Goal: Transaction & Acquisition: Purchase product/service

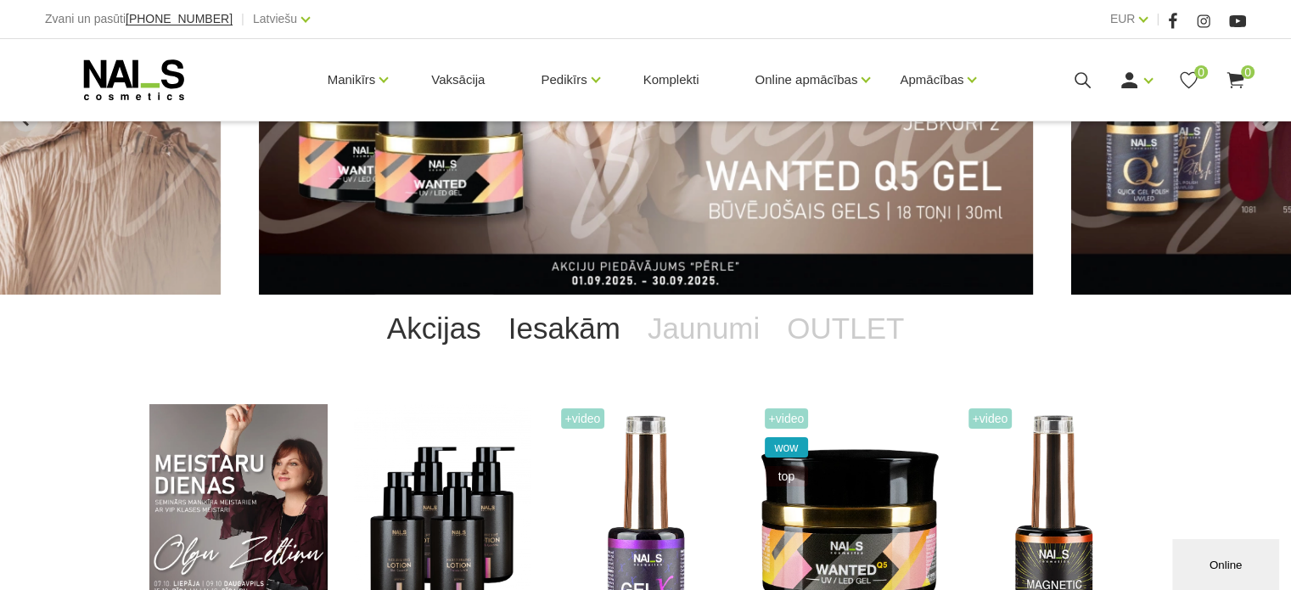
scroll to position [198, 0]
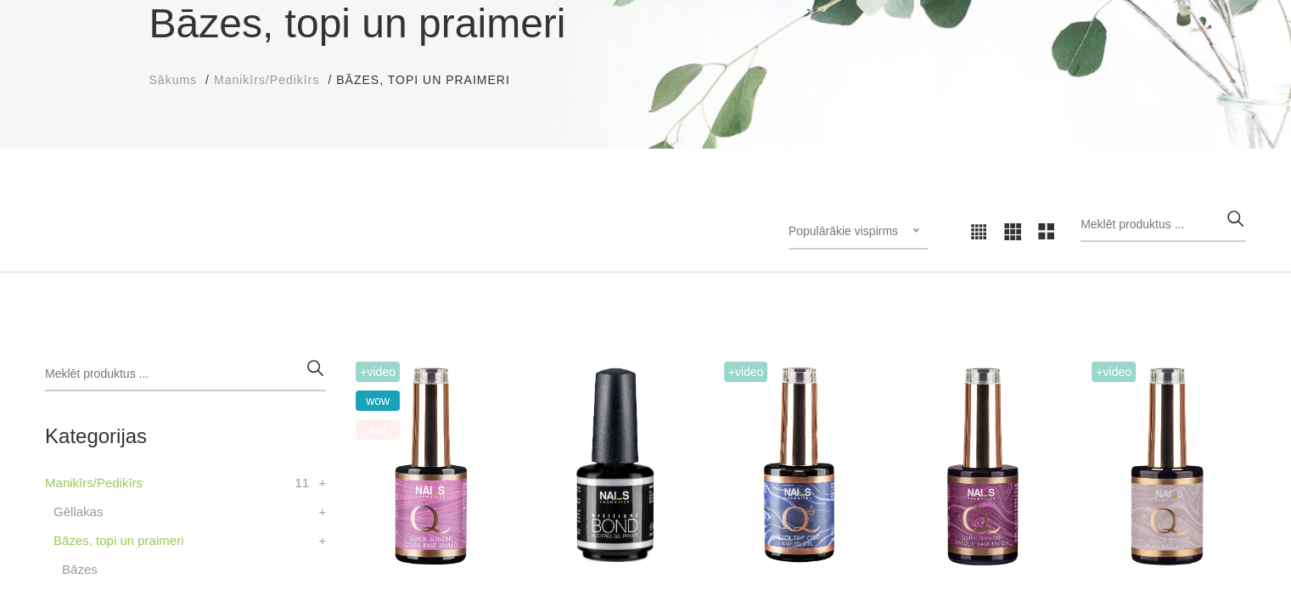
scroll to position [395, 0]
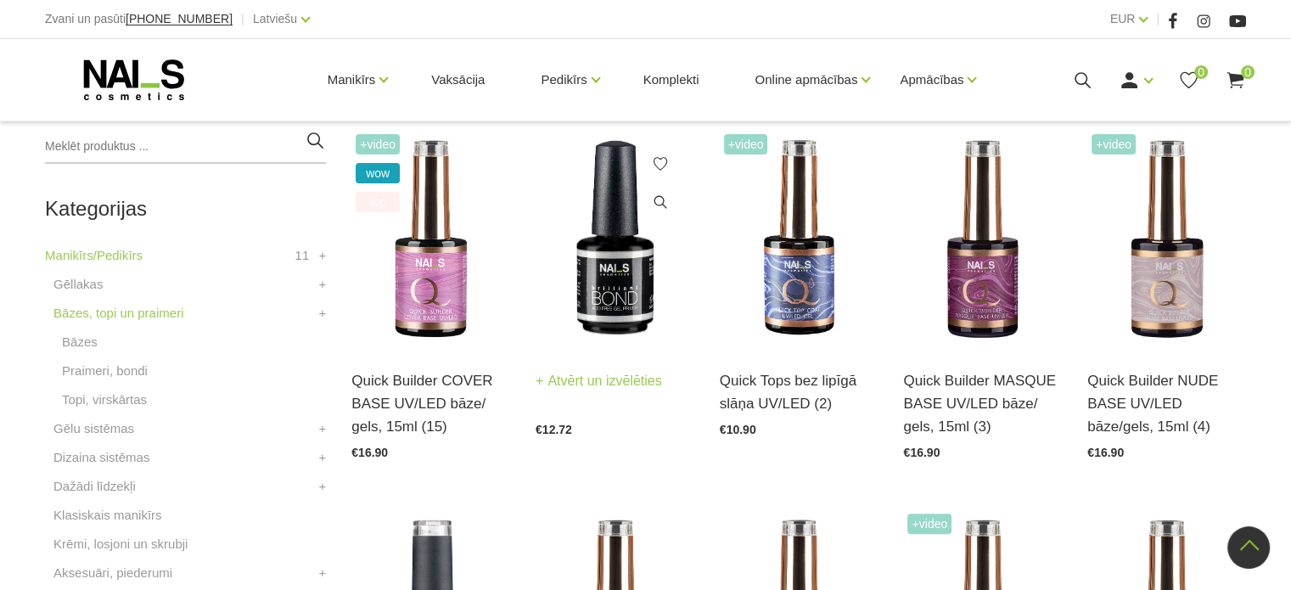
click at [586, 316] on img at bounding box center [614, 239] width 159 height 218
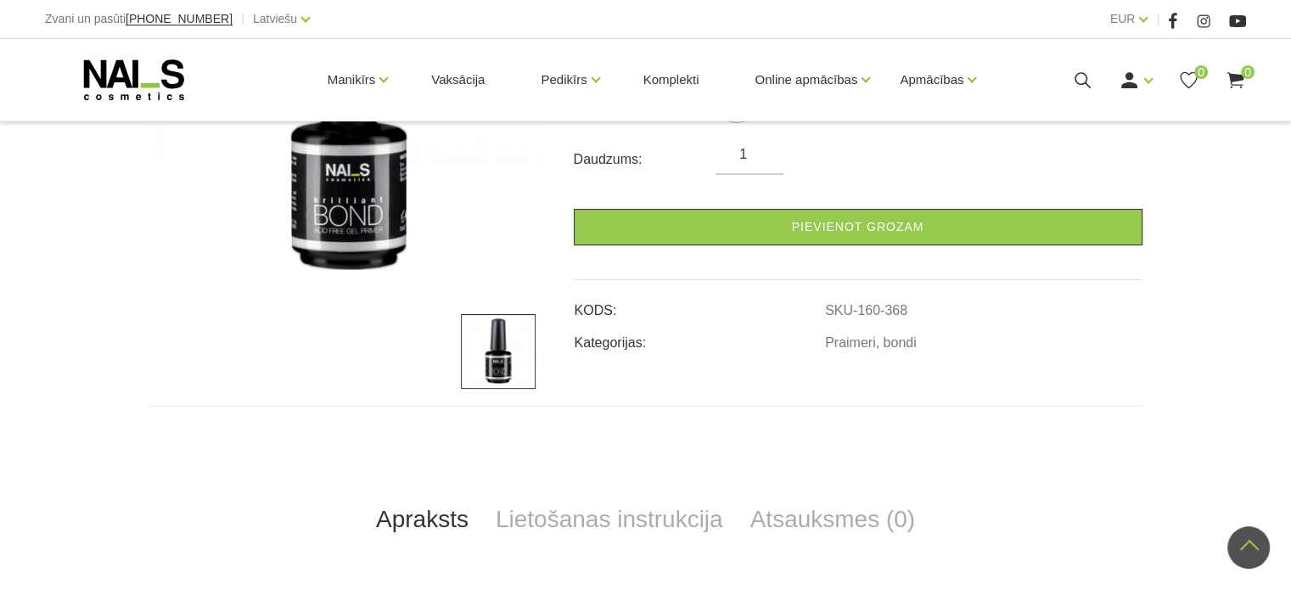
scroll to position [198, 0]
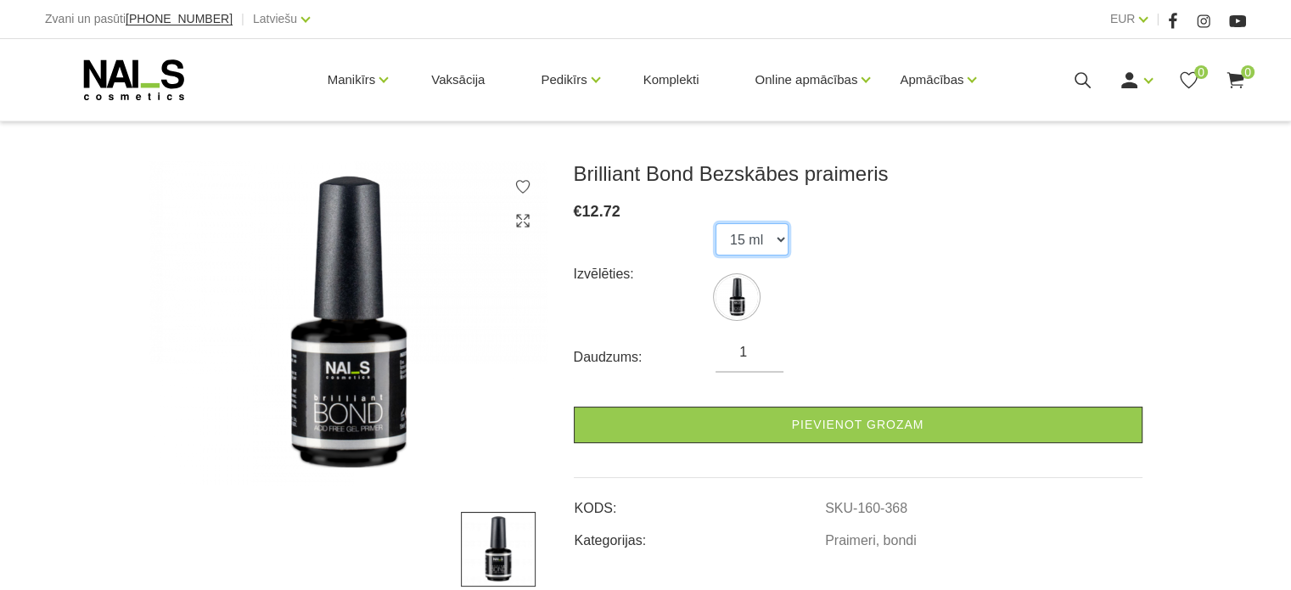
click at [765, 244] on select "15 ml" at bounding box center [751, 239] width 73 height 32
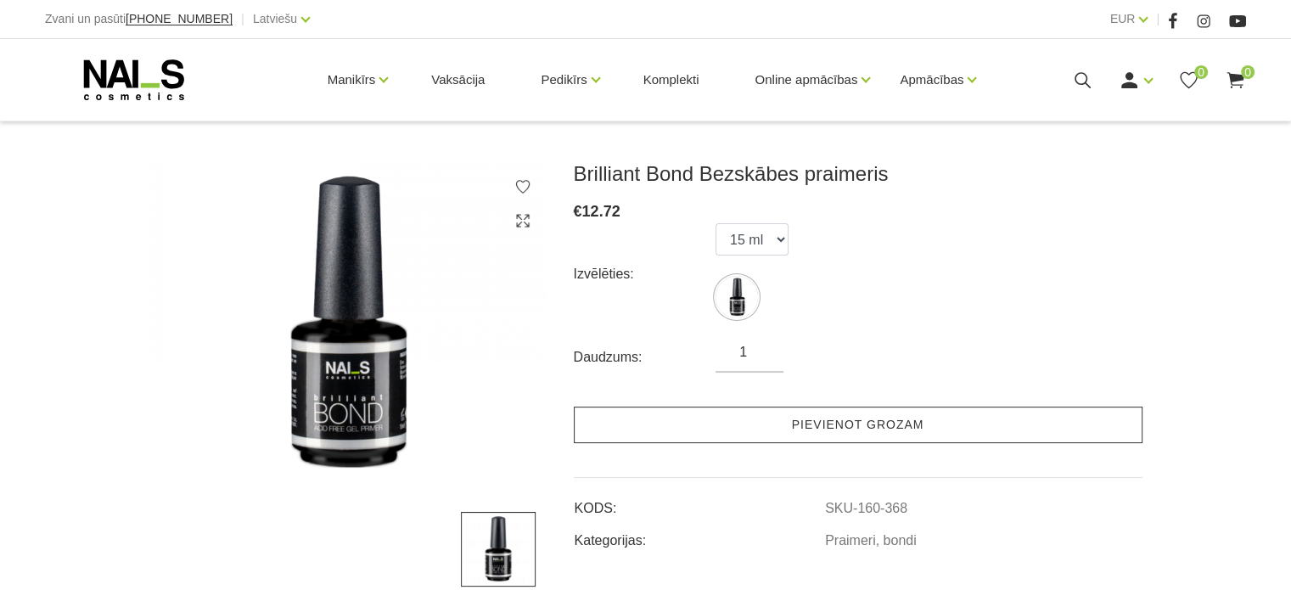
click at [773, 416] on link "Pievienot grozam" at bounding box center [858, 424] width 569 height 36
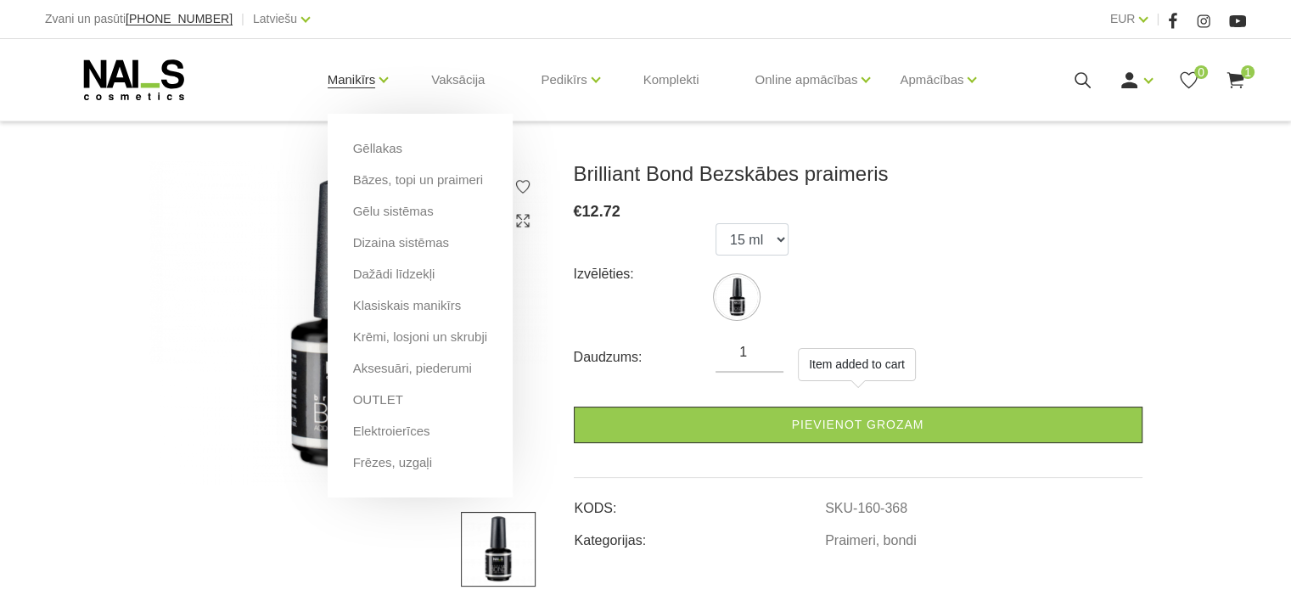
click at [354, 74] on link "Manikīrs" at bounding box center [352, 80] width 48 height 68
click at [379, 276] on link "Dažādi līdzekļi" at bounding box center [394, 274] width 82 height 19
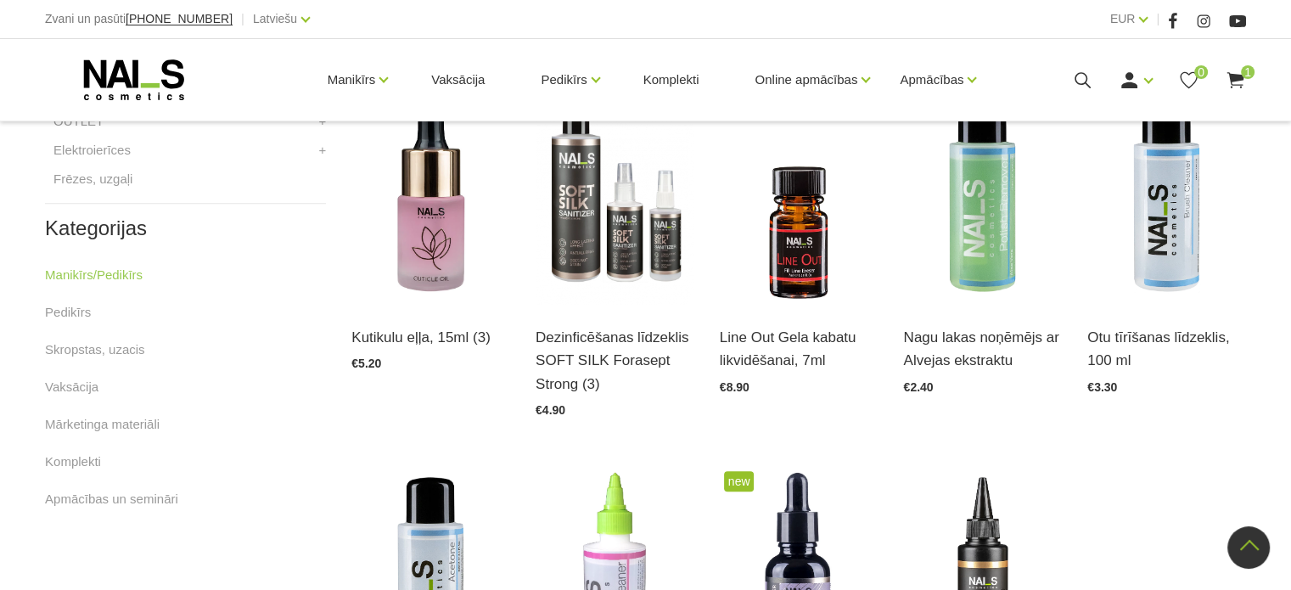
scroll to position [395, 0]
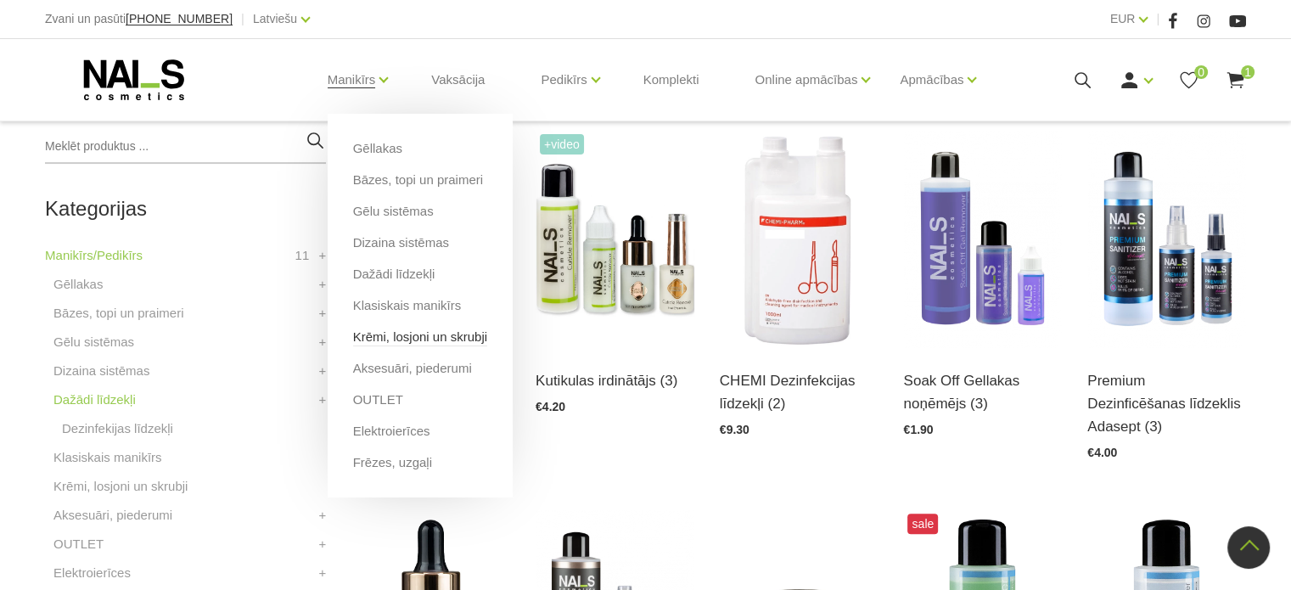
click at [378, 339] on link "Krēmi, losjoni un skrubji" at bounding box center [420, 337] width 134 height 19
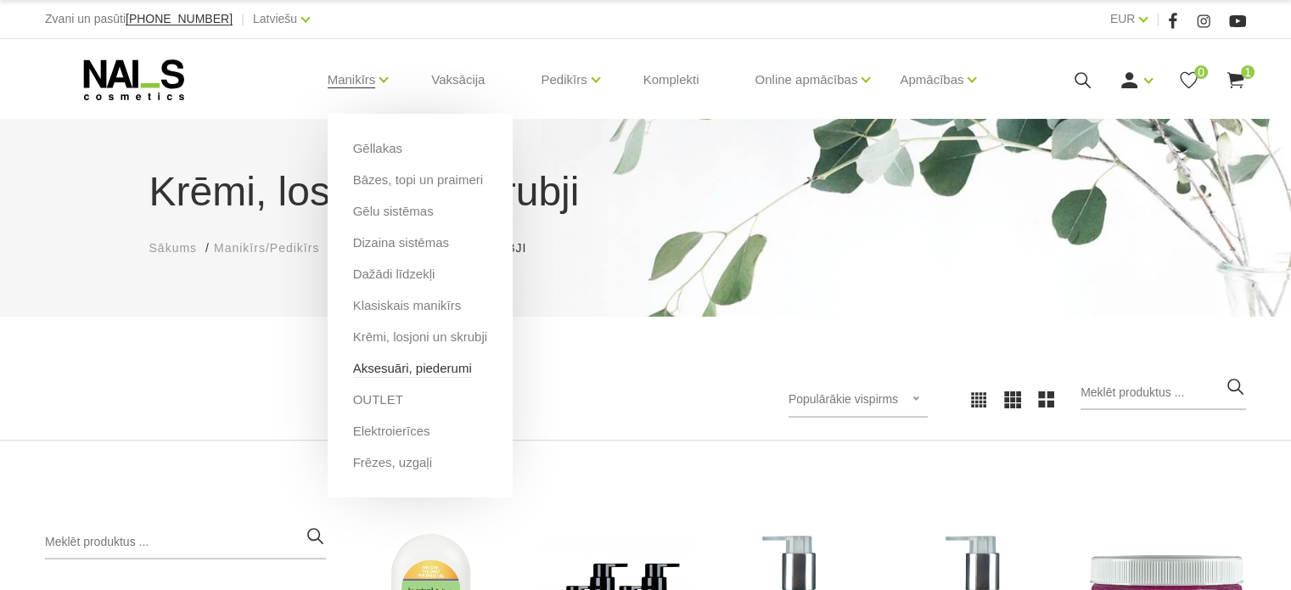
click at [378, 369] on link "Aksesuāri, piederumi" at bounding box center [412, 368] width 119 height 19
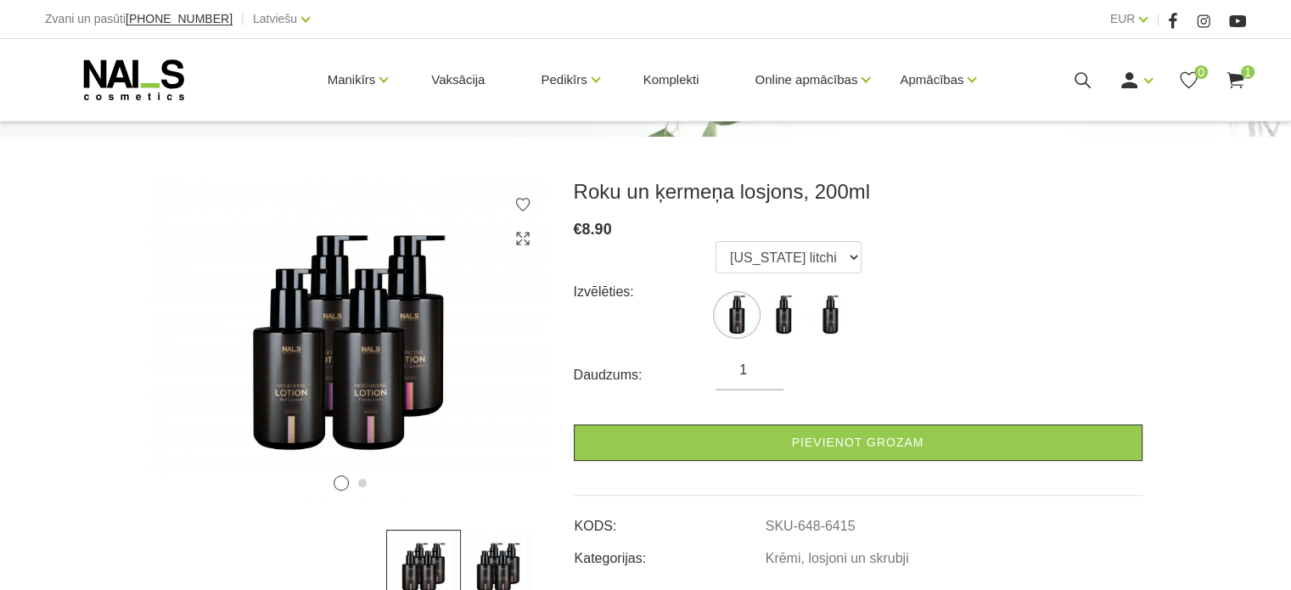
scroll to position [198, 0]
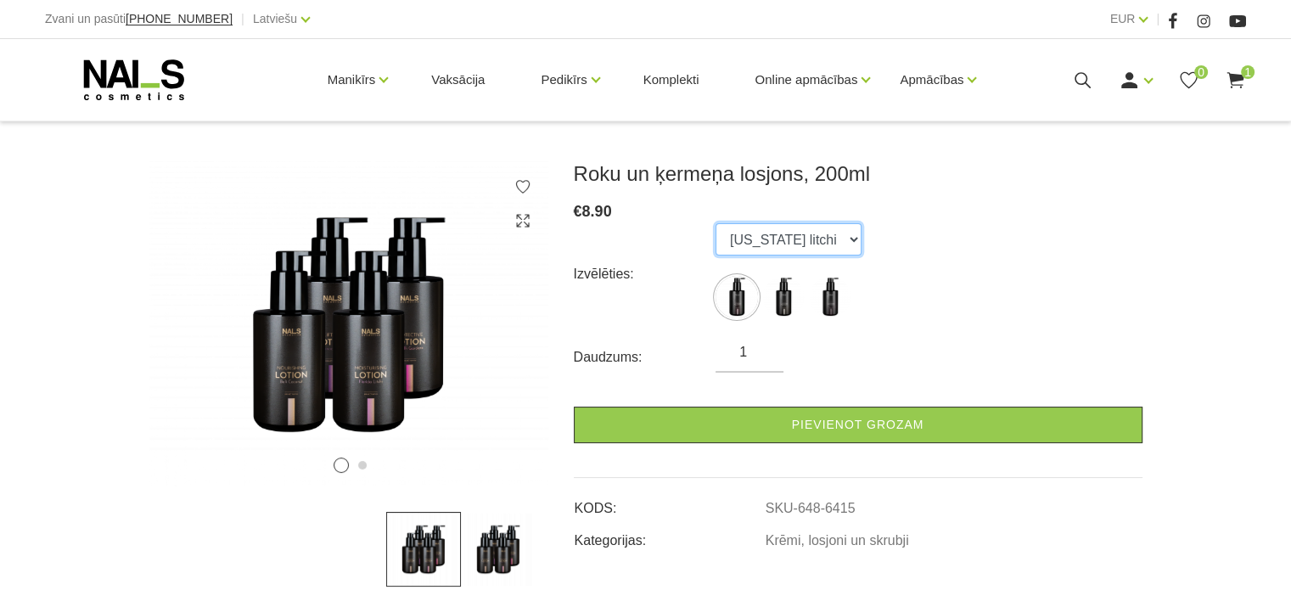
click at [782, 236] on select "Florida litchi Bali coconut Monaco mist" at bounding box center [788, 239] width 146 height 32
select select "6418"
click at [715, 223] on select "Florida litchi Bali coconut Monaco mist" at bounding box center [788, 239] width 146 height 32
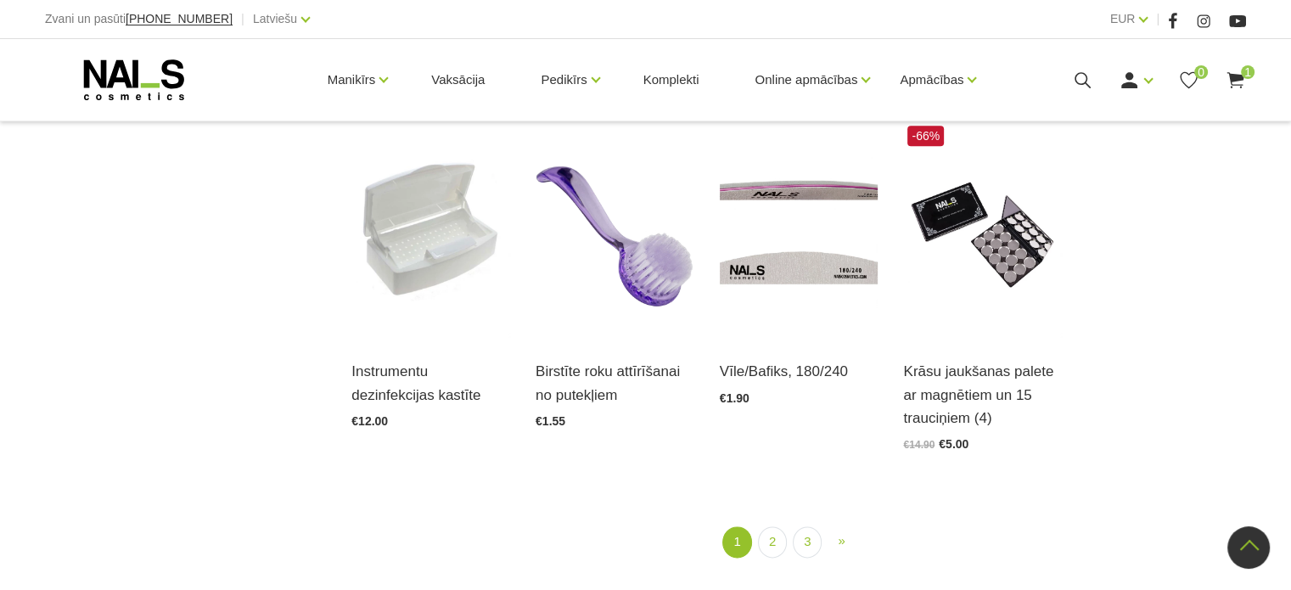
scroll to position [1980, 0]
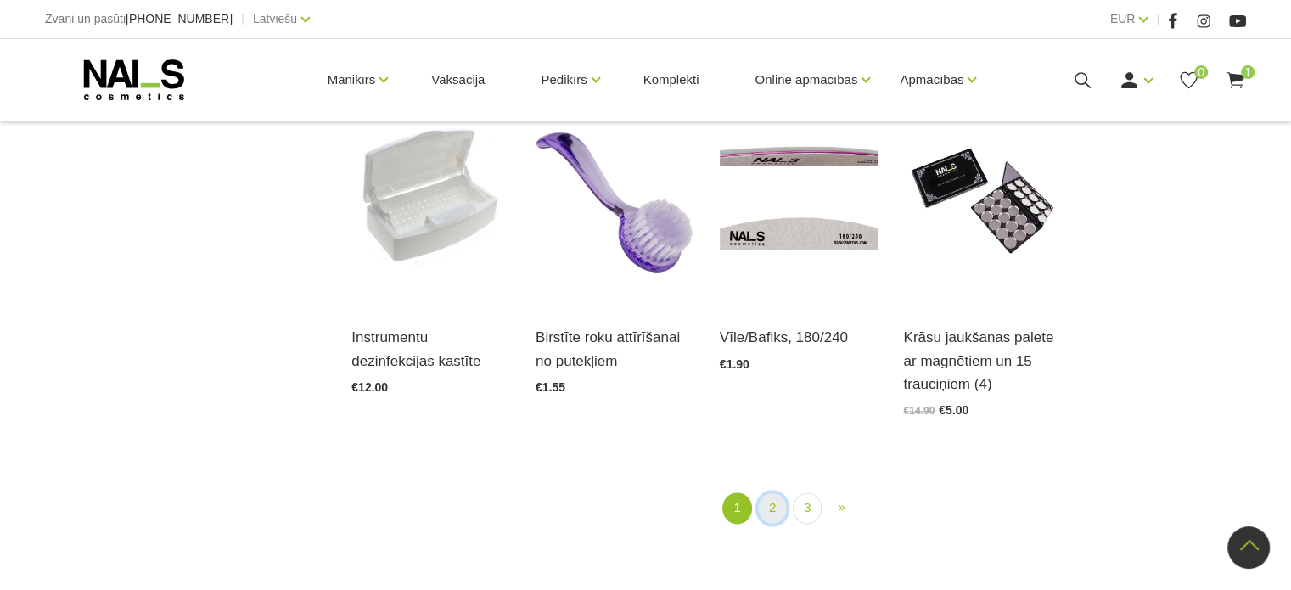
click at [761, 492] on link "2" at bounding box center [772, 507] width 29 height 31
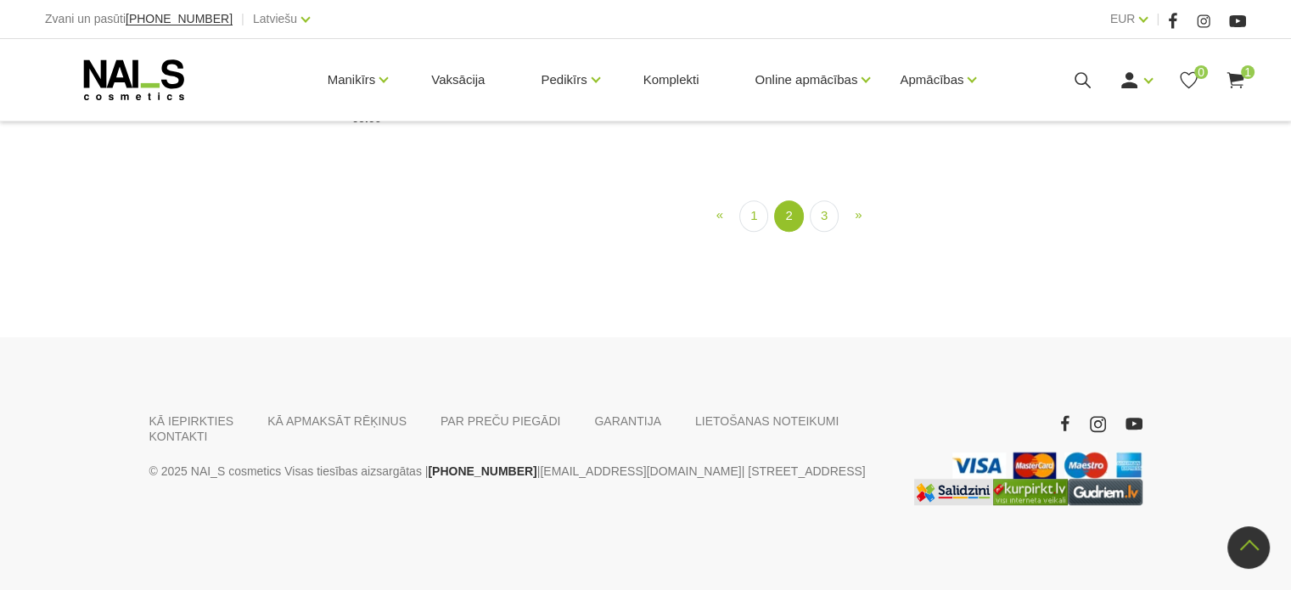
scroll to position [1561, 0]
click at [827, 210] on link "3" at bounding box center [824, 215] width 29 height 31
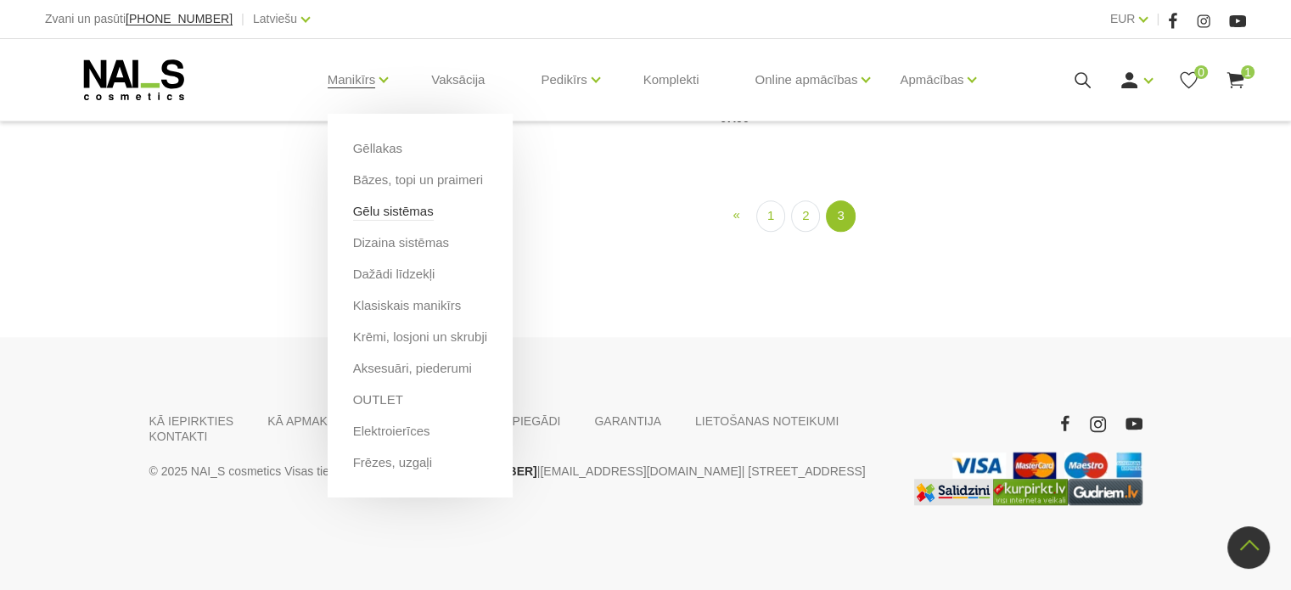
click at [387, 210] on link "Gēlu sistēmas" at bounding box center [393, 211] width 81 height 19
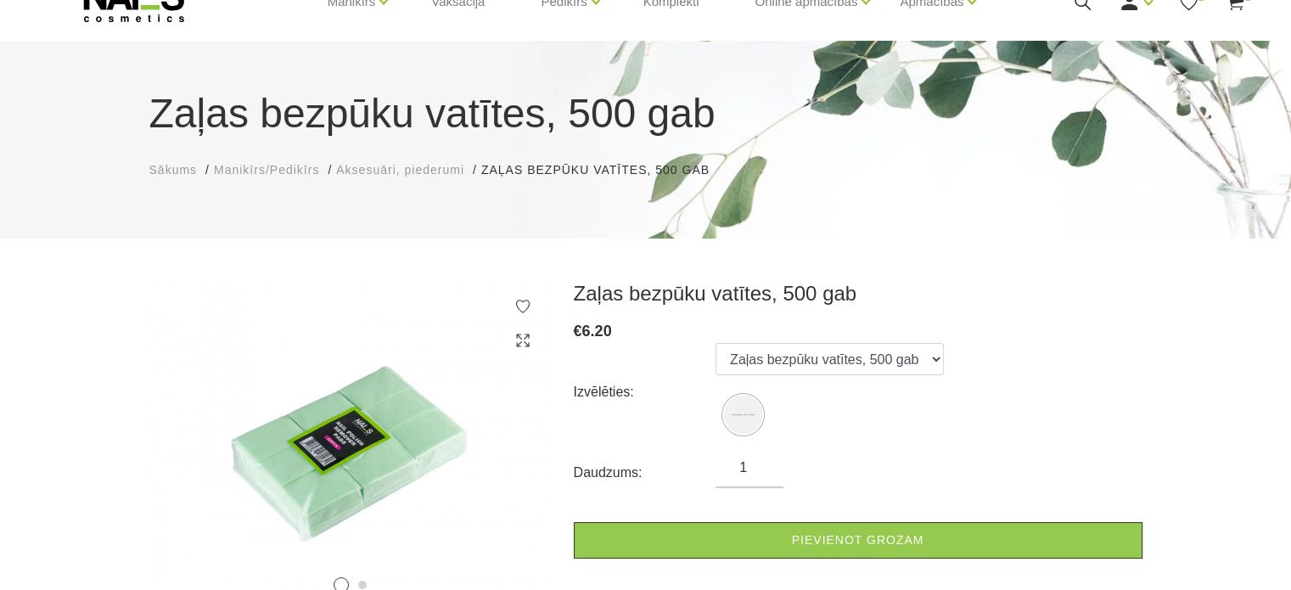
scroll to position [198, 0]
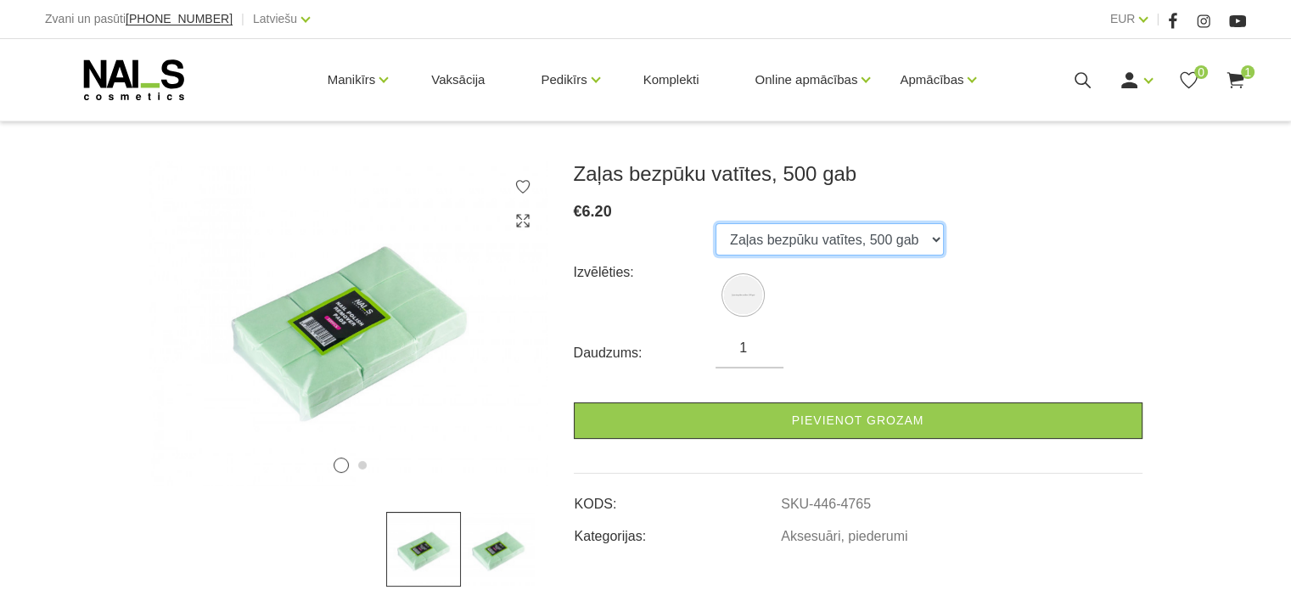
click at [855, 235] on select "Zaļas bezpūku vatītes, 500 gab" at bounding box center [829, 239] width 228 height 32
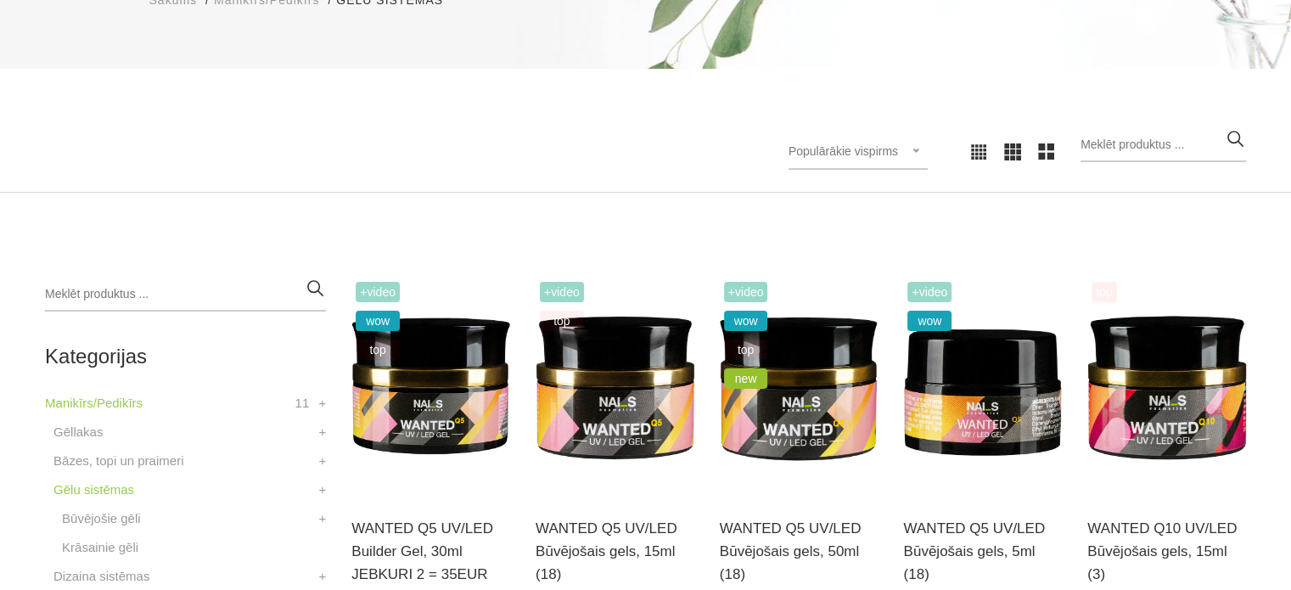
scroll to position [395, 0]
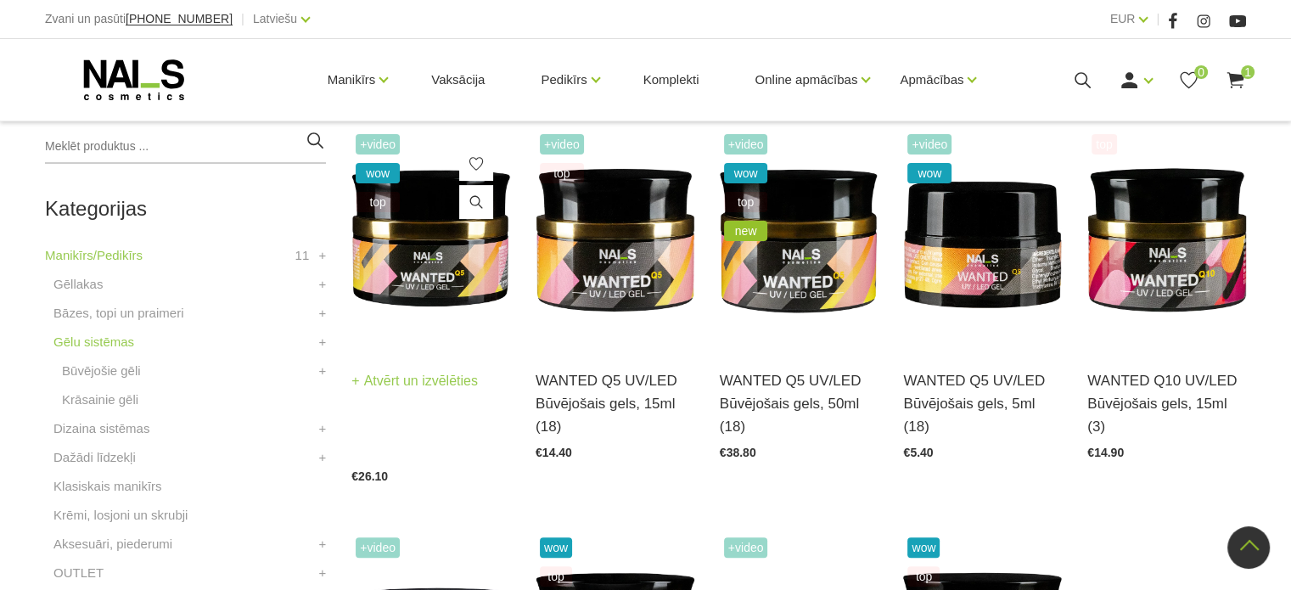
click at [401, 282] on img at bounding box center [430, 239] width 159 height 218
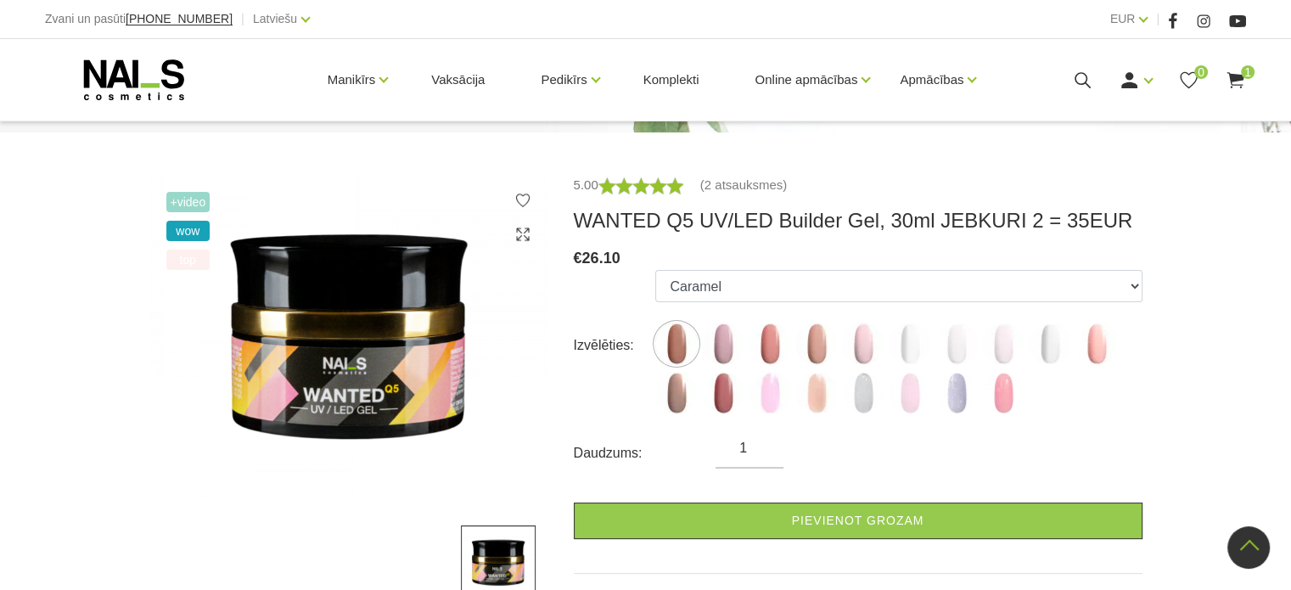
scroll to position [198, 0]
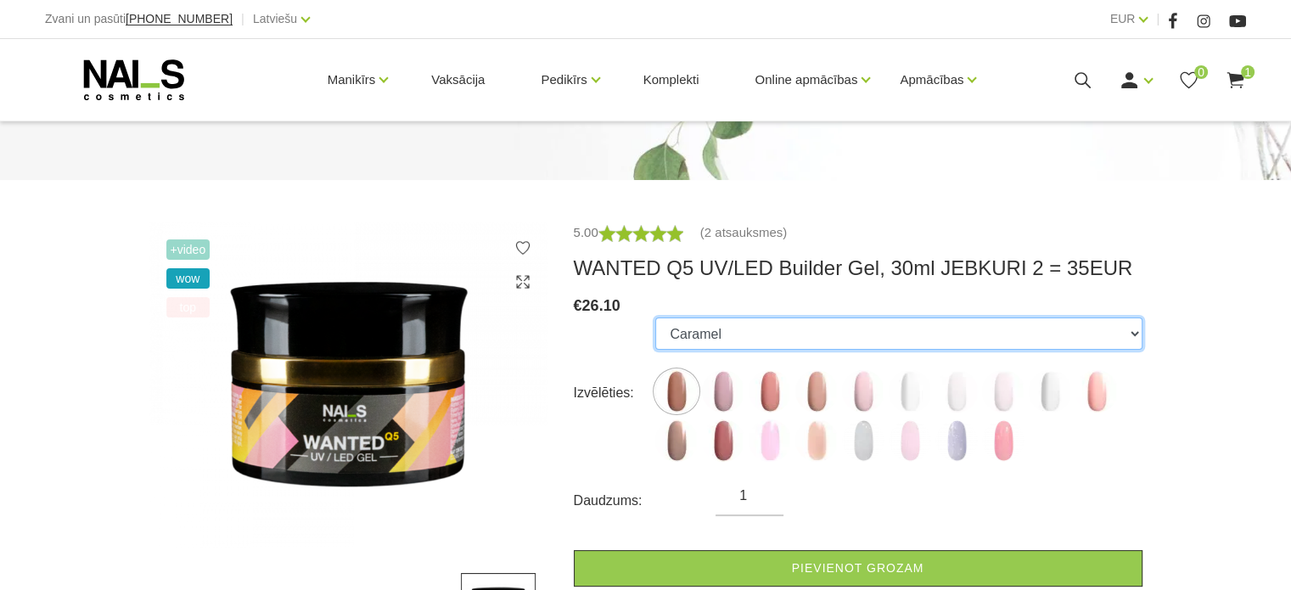
click at [818, 333] on select "Caramel Nude Sparkle Mood Macchiato Dream Rose Premium Clear Pastel Porcelain B…" at bounding box center [898, 333] width 486 height 32
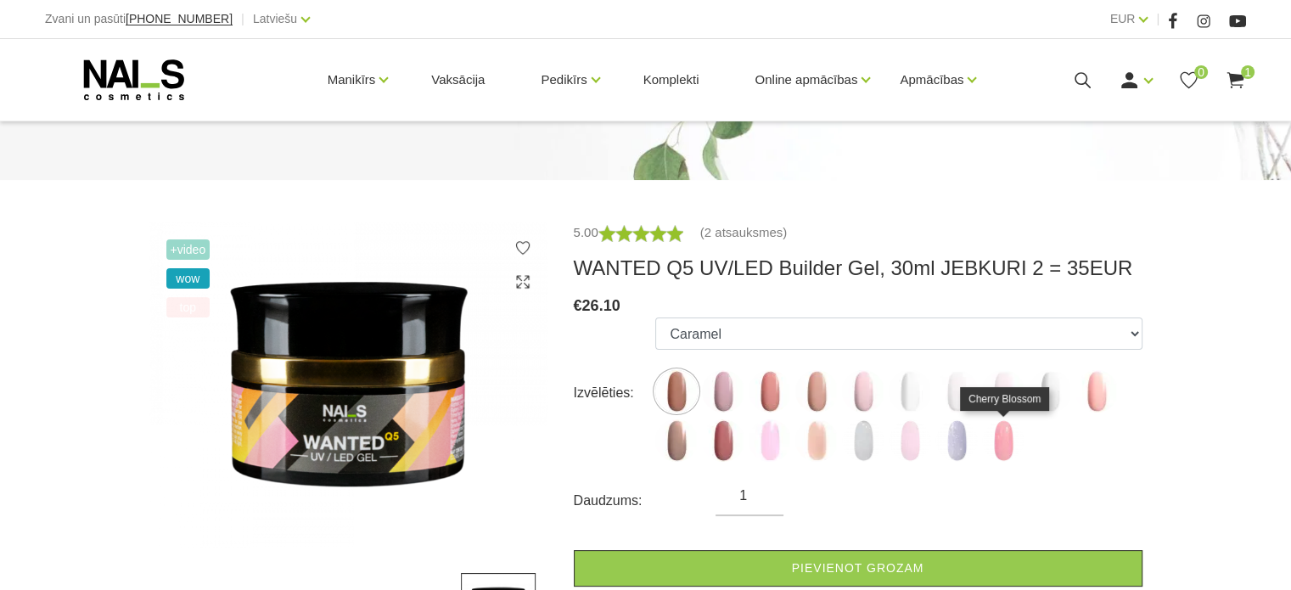
click at [1018, 441] on img at bounding box center [1003, 440] width 42 height 42
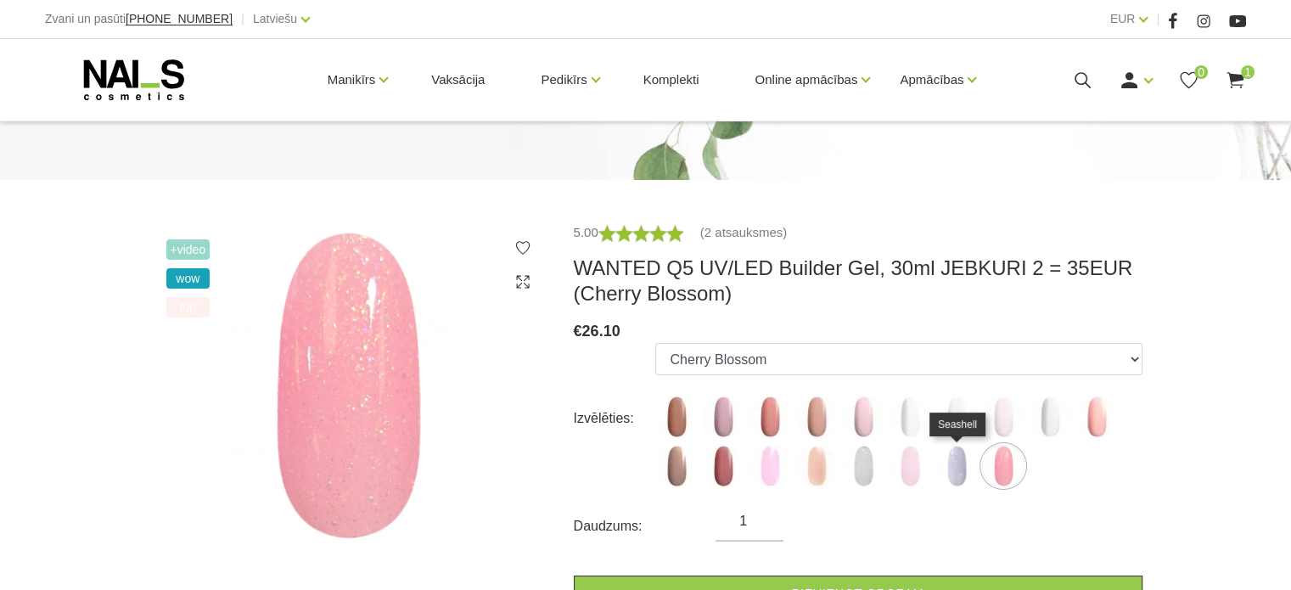
click at [960, 474] on img at bounding box center [956, 466] width 42 height 42
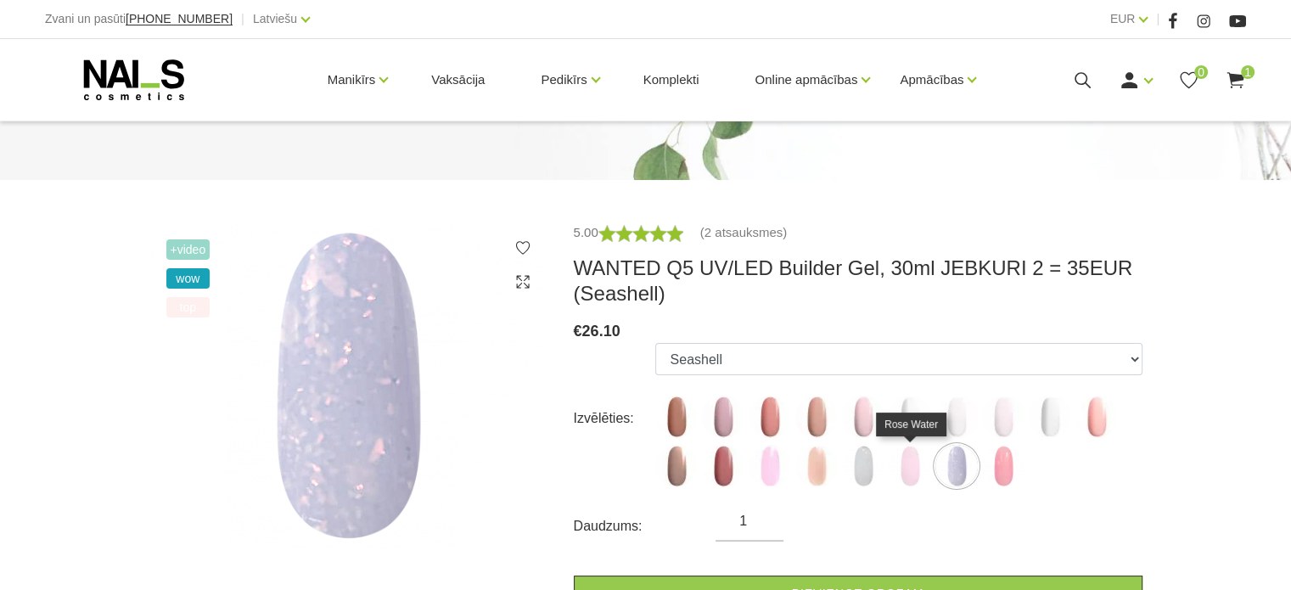
click at [911, 482] on img at bounding box center [910, 466] width 42 height 42
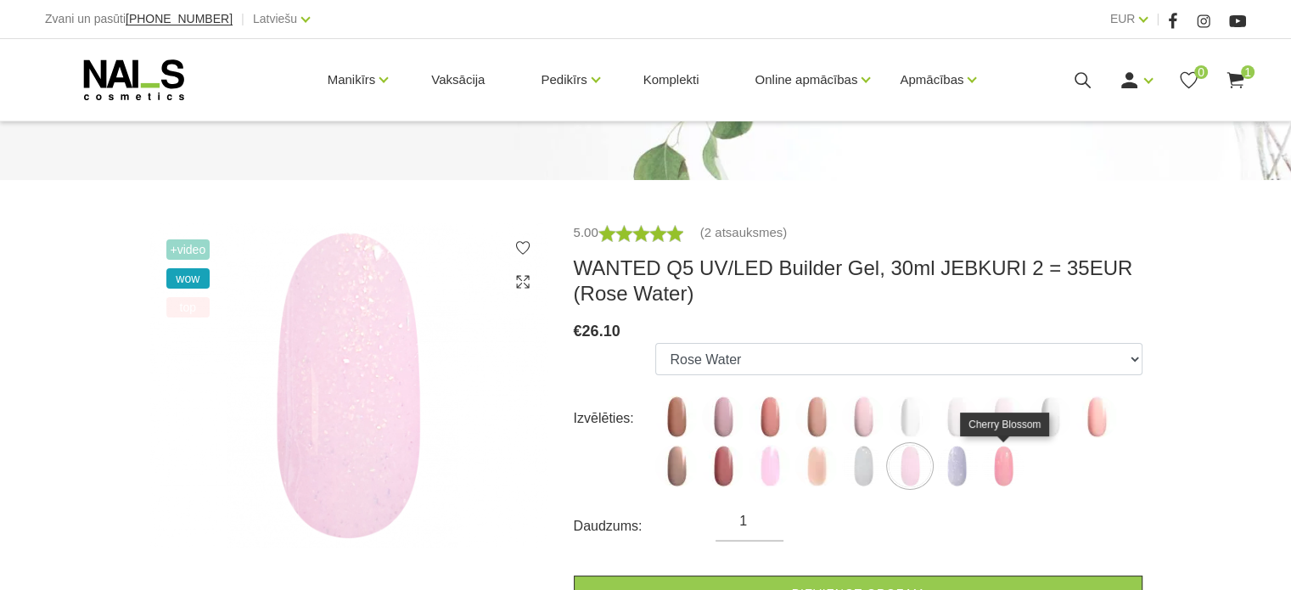
click at [1001, 475] on img at bounding box center [1003, 466] width 42 height 42
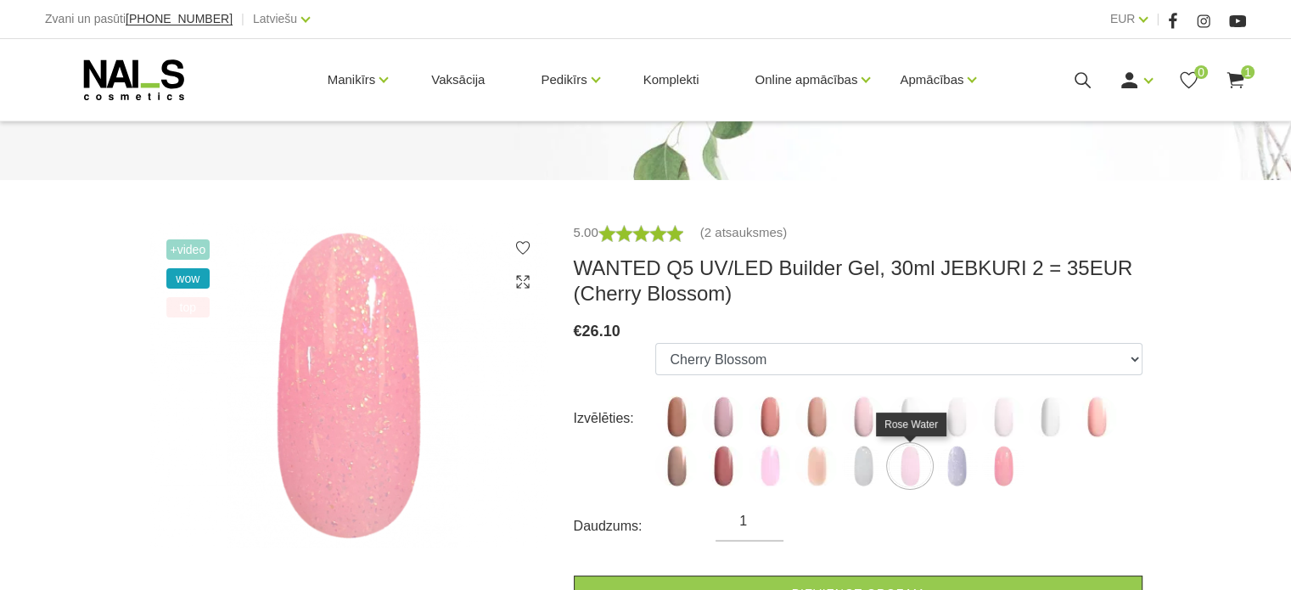
click at [921, 474] on img at bounding box center [910, 466] width 42 height 42
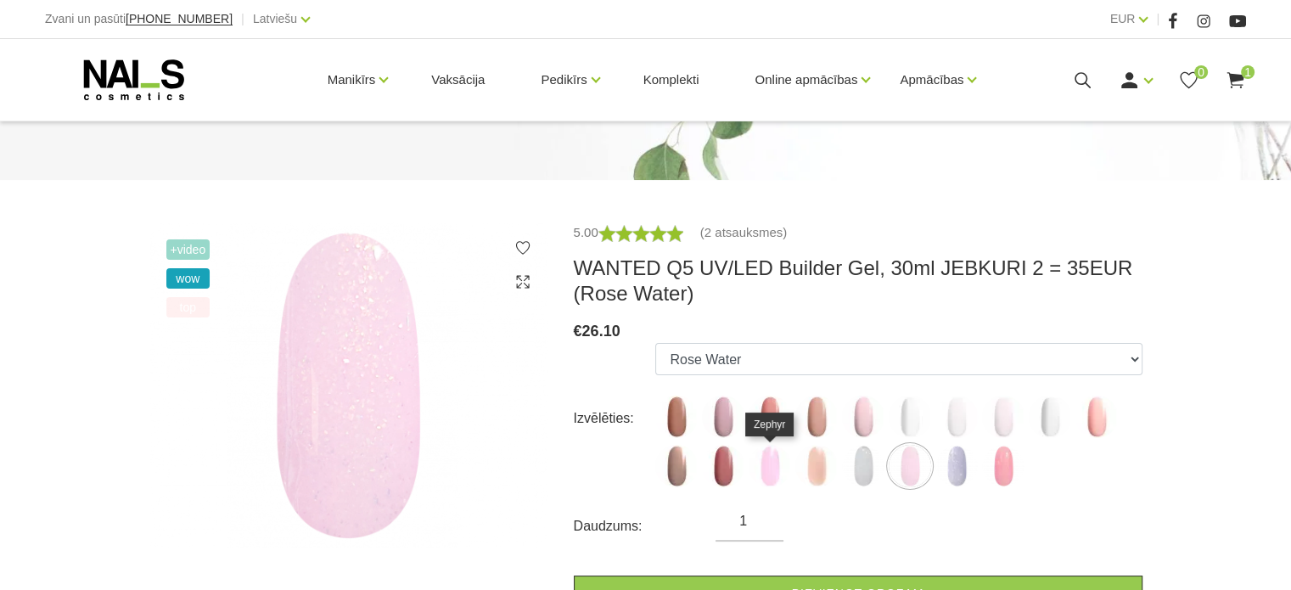
click at [763, 468] on img at bounding box center [769, 466] width 42 height 42
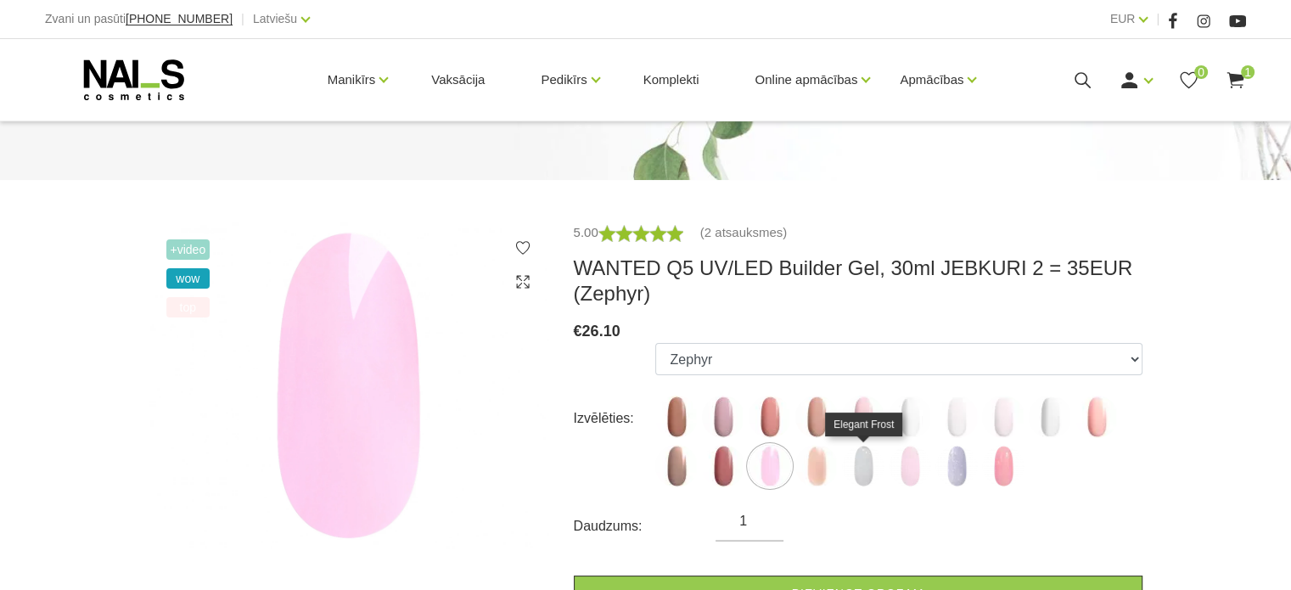
click at [859, 468] on img at bounding box center [863, 466] width 42 height 42
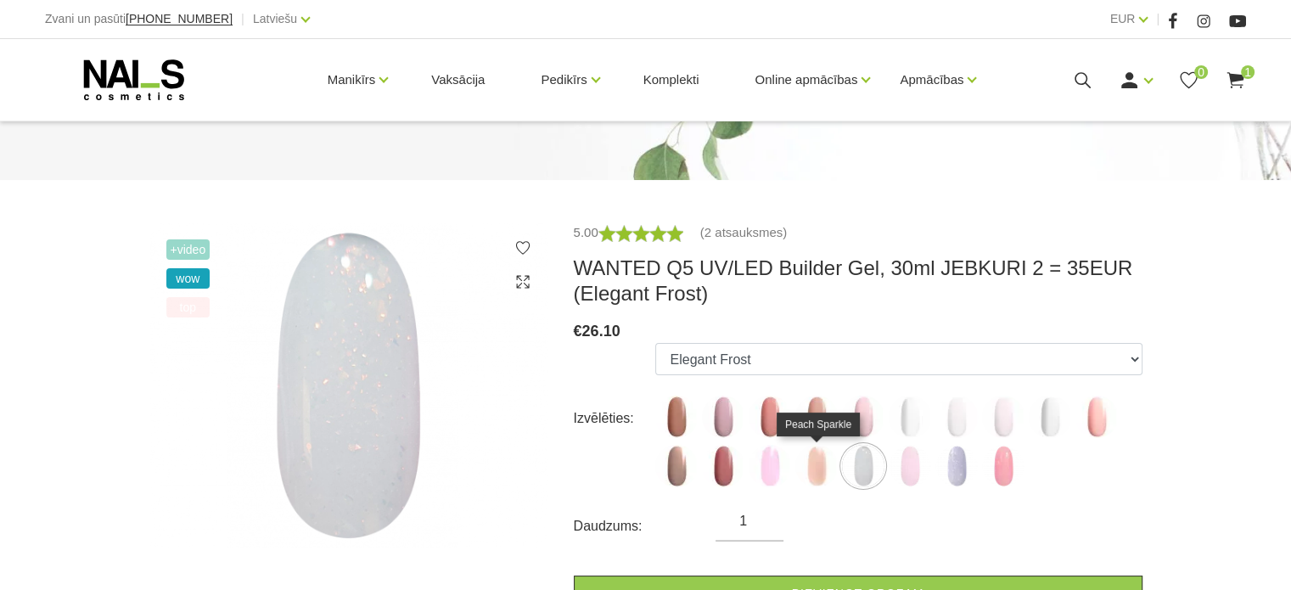
click at [818, 464] on img at bounding box center [816, 466] width 42 height 42
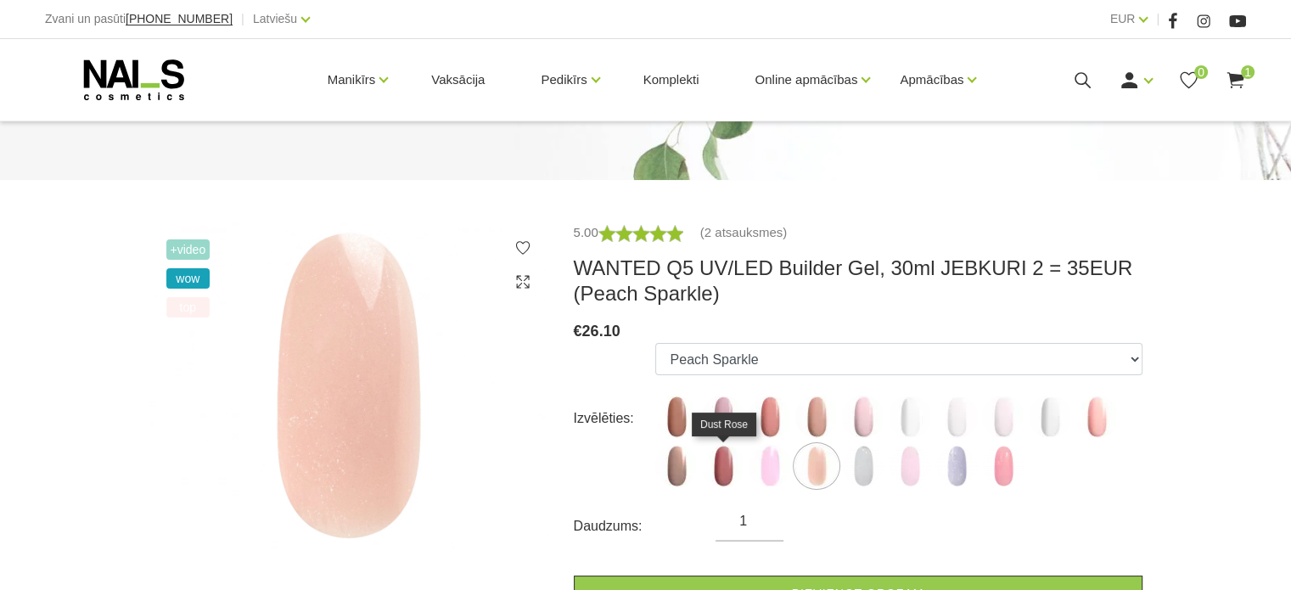
click at [723, 469] on img at bounding box center [723, 466] width 42 height 42
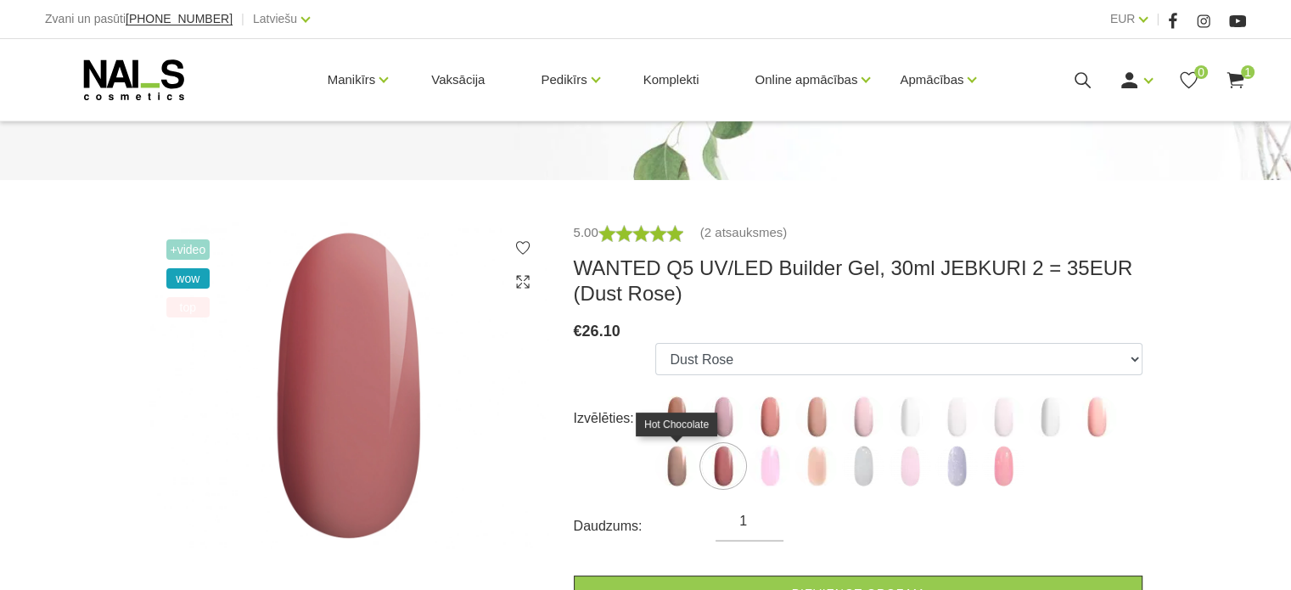
drag, startPoint x: 665, startPoint y: 458, endPoint x: 674, endPoint y: 454, distance: 9.5
click at [664, 457] on img at bounding box center [676, 466] width 42 height 42
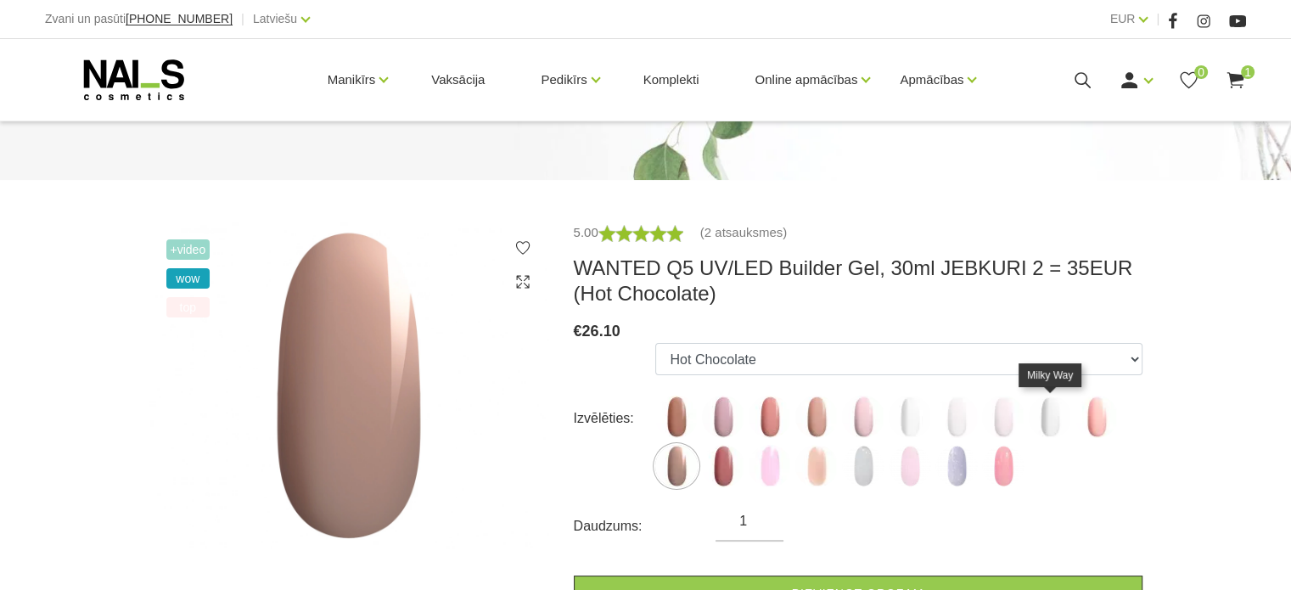
click at [1081, 409] on img at bounding box center [1096, 416] width 42 height 42
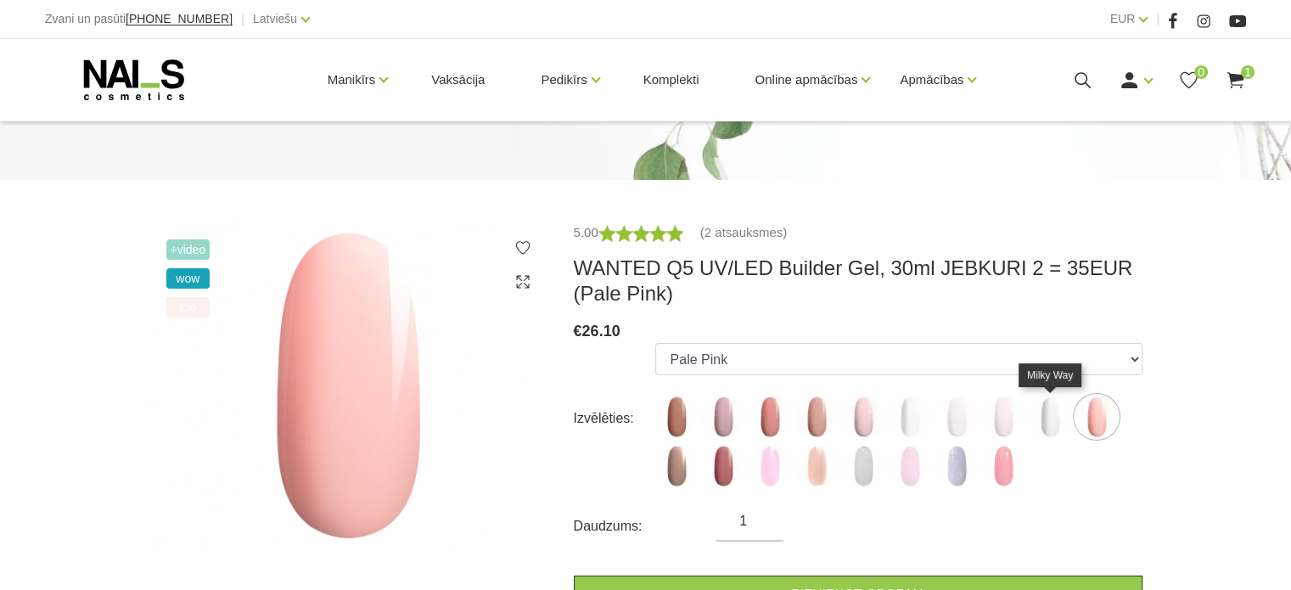
click at [1039, 422] on img at bounding box center [1050, 416] width 42 height 42
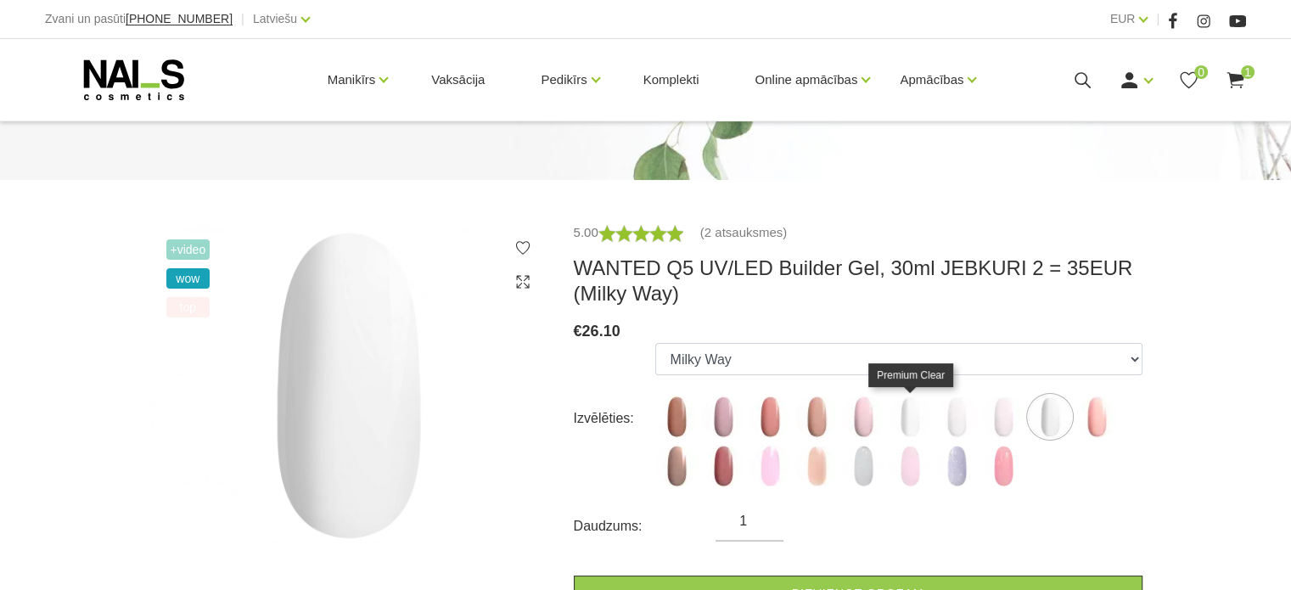
drag, startPoint x: 911, startPoint y: 423, endPoint x: 954, endPoint y: 419, distance: 42.6
click at [912, 423] on img at bounding box center [910, 416] width 42 height 42
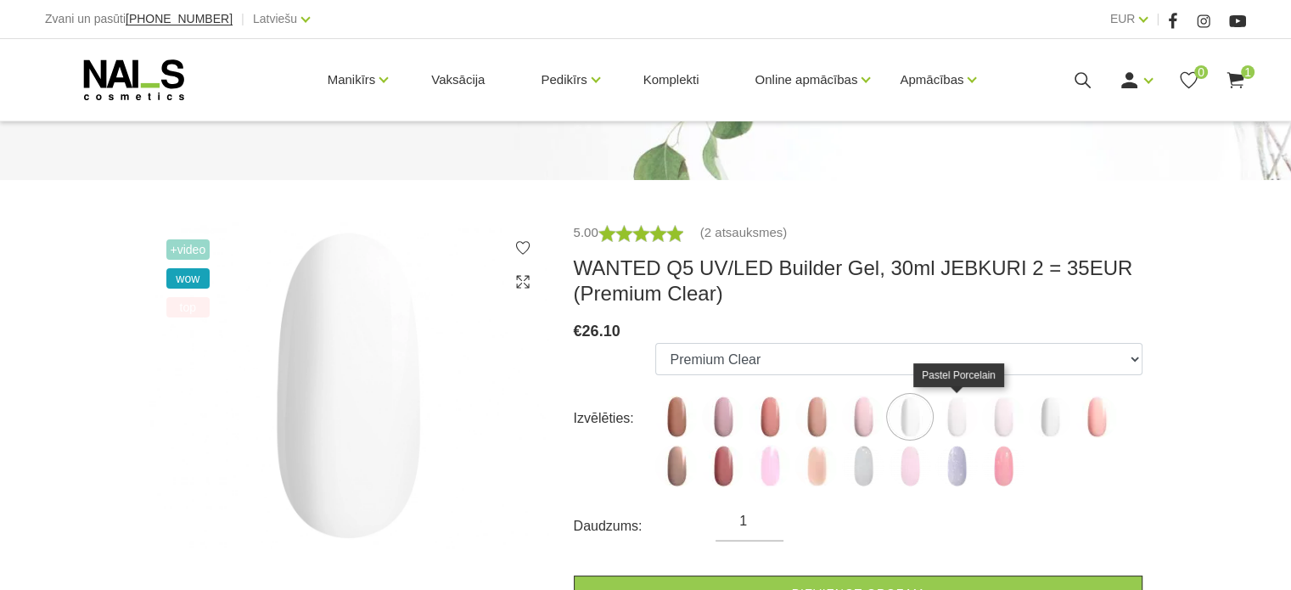
click at [961, 418] on img at bounding box center [956, 416] width 42 height 42
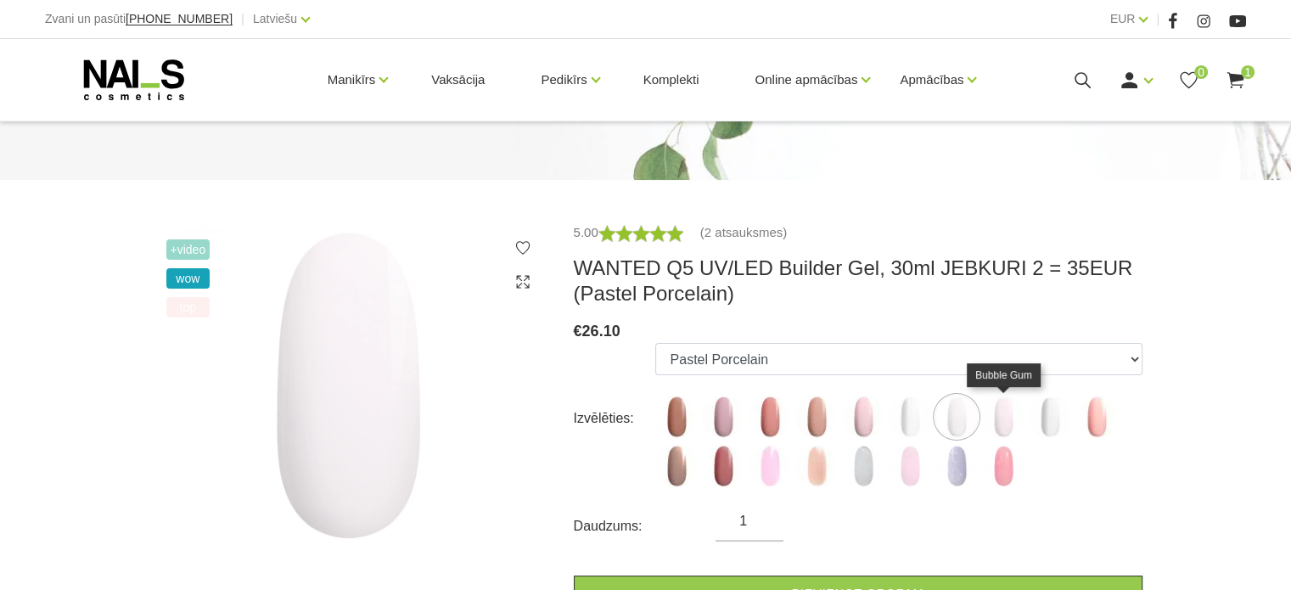
click at [1003, 412] on img at bounding box center [1003, 416] width 42 height 42
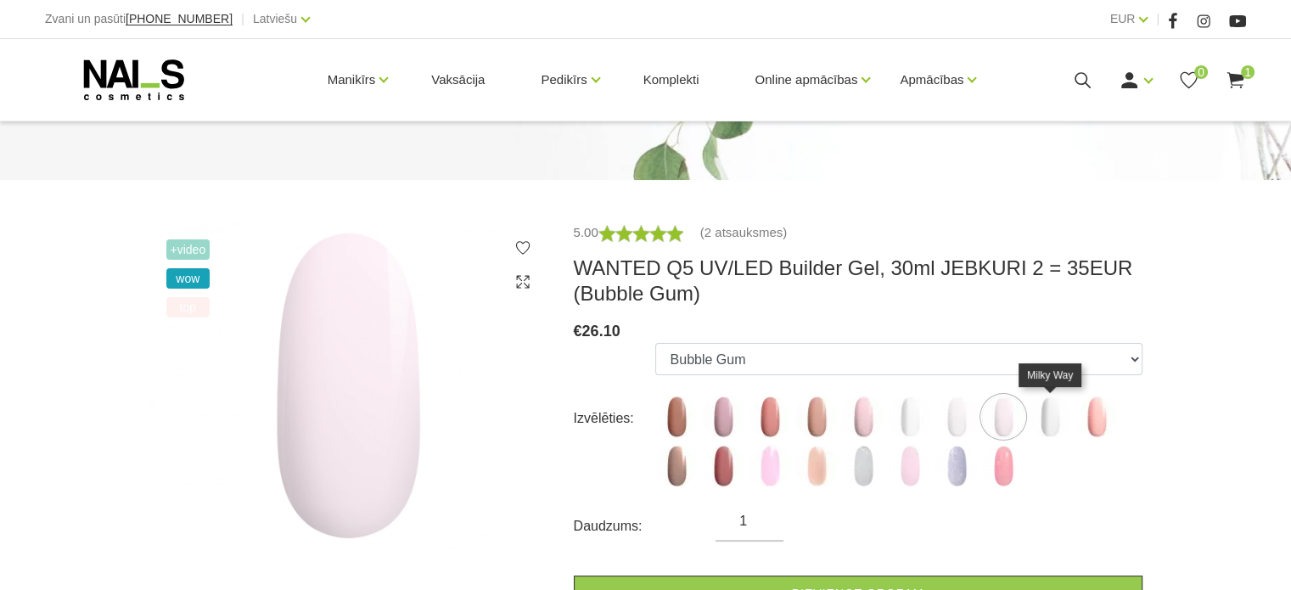
click at [1048, 407] on img at bounding box center [1050, 416] width 42 height 42
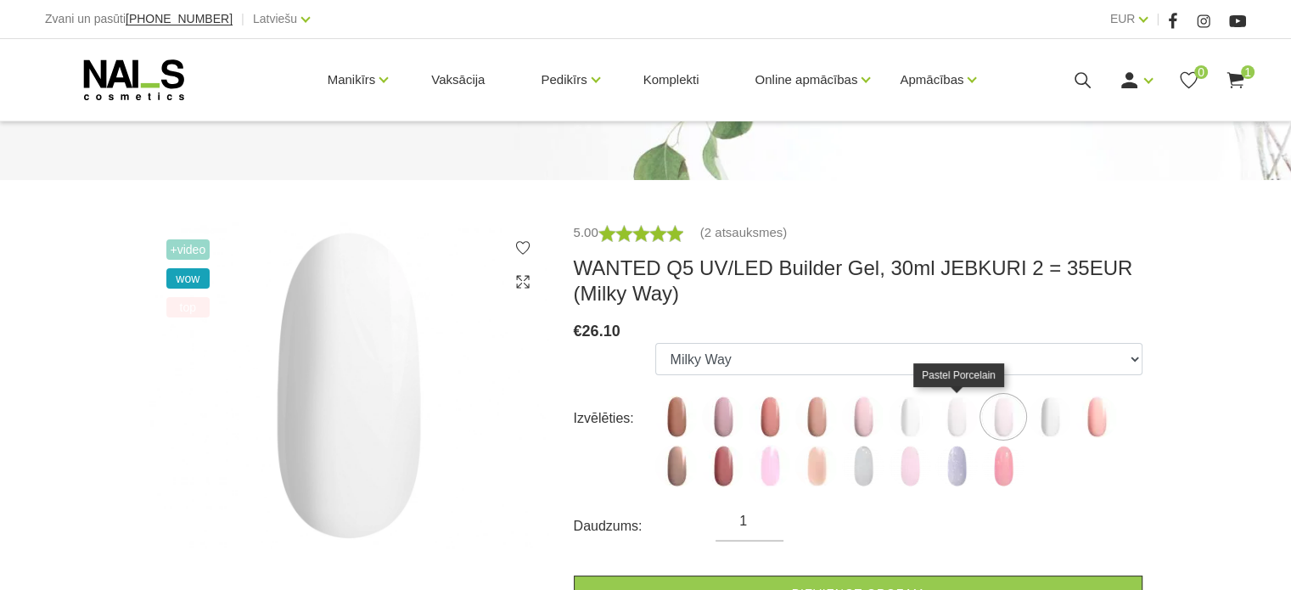
click at [968, 423] on img at bounding box center [956, 416] width 42 height 42
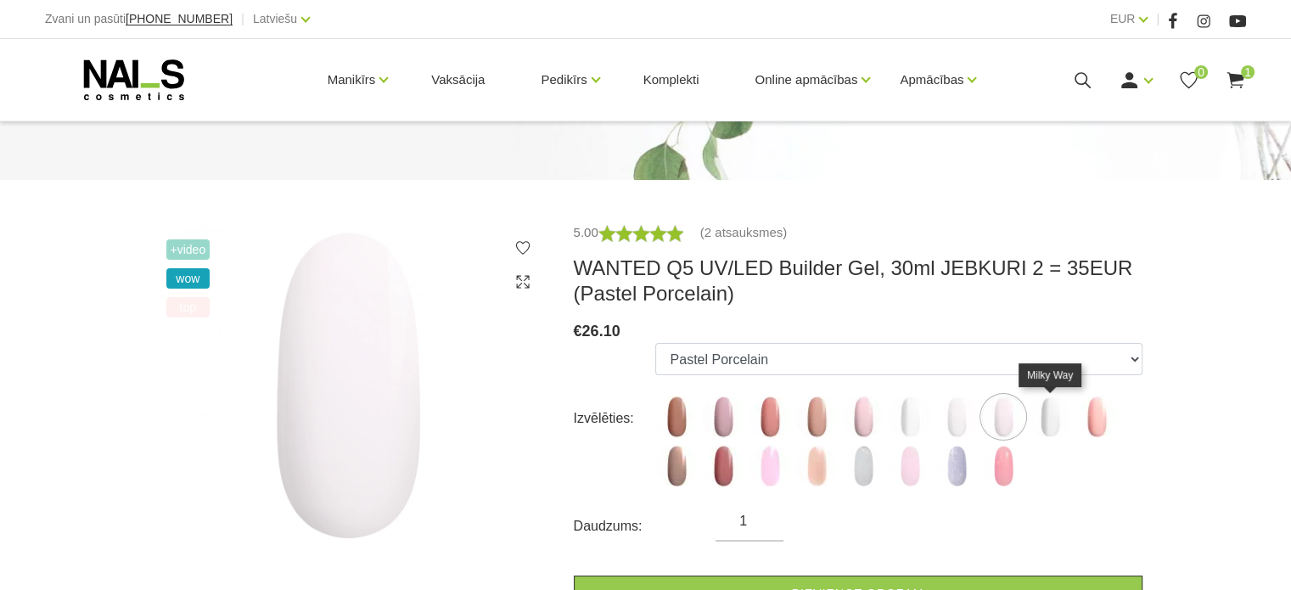
click at [1044, 417] on img at bounding box center [1050, 416] width 42 height 42
select select "5851"
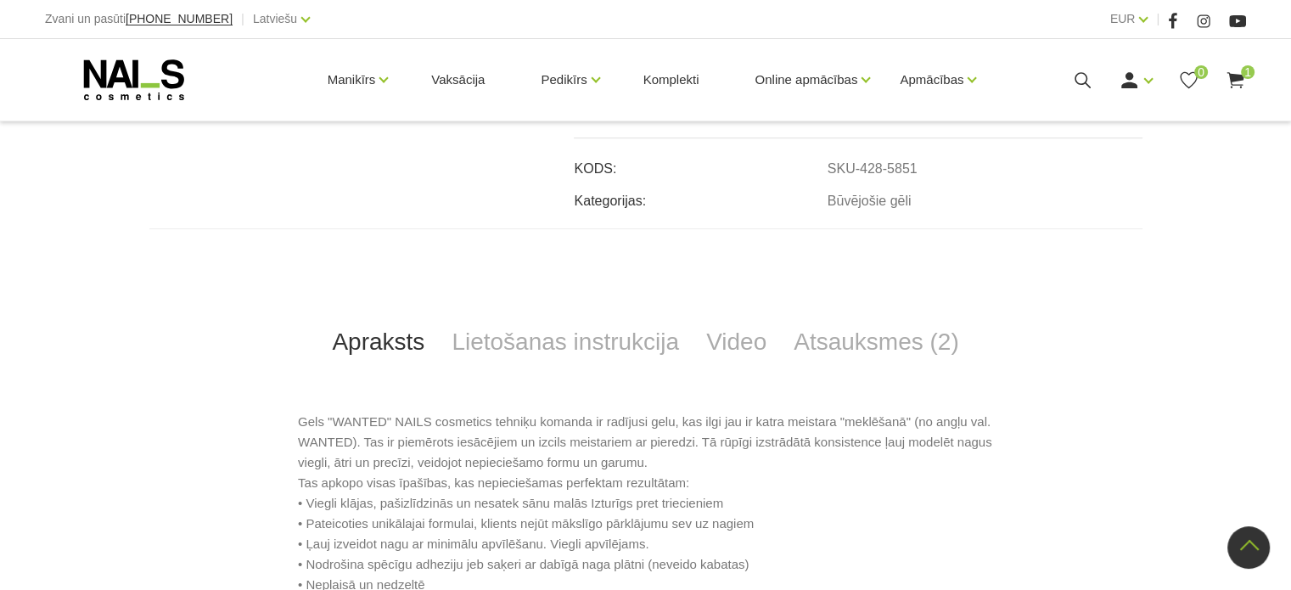
scroll to position [792, 0]
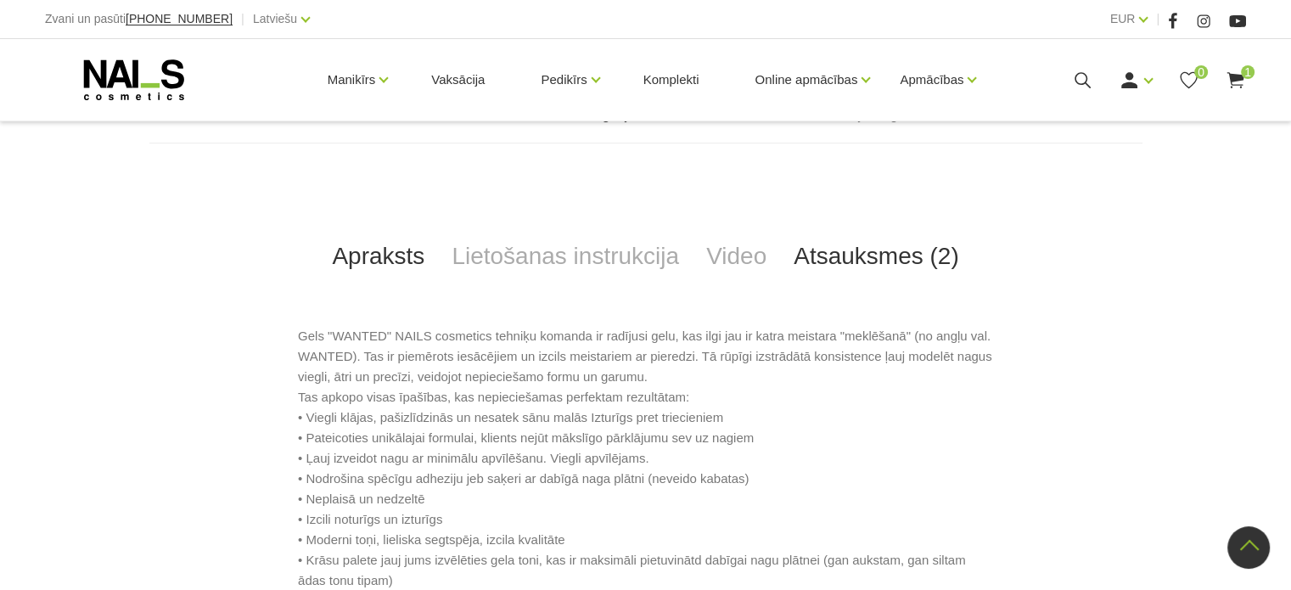
click at [825, 252] on link "Atsauksmes (2)" at bounding box center [876, 256] width 193 height 56
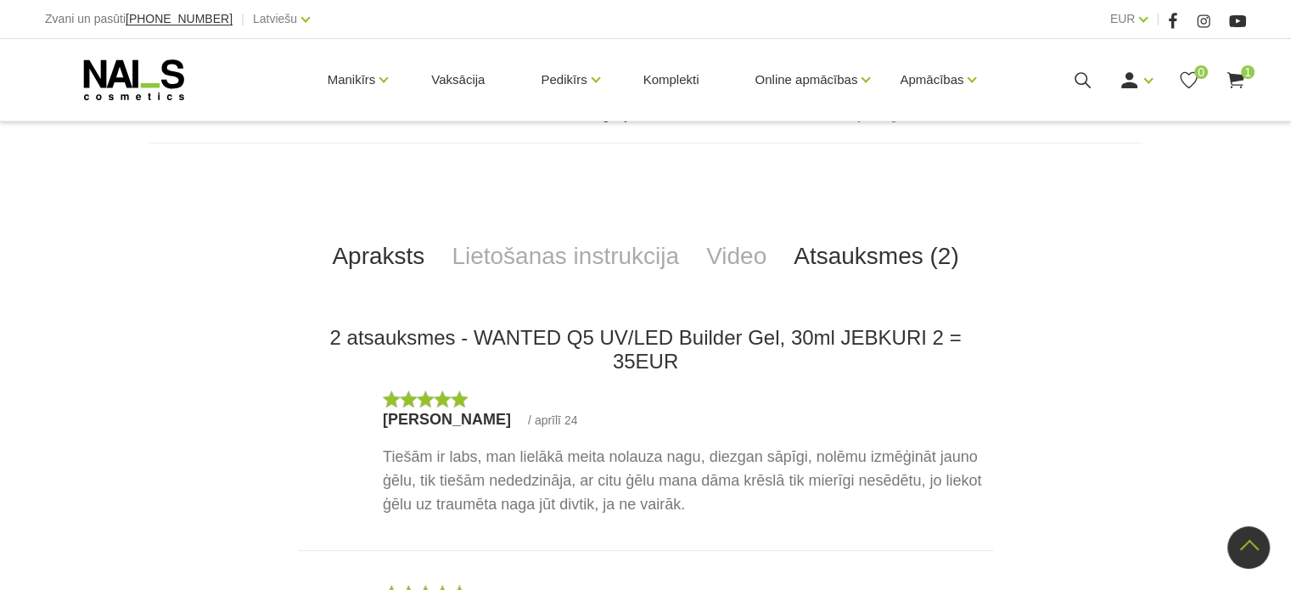
click at [412, 256] on link "Apraksts" at bounding box center [378, 256] width 120 height 56
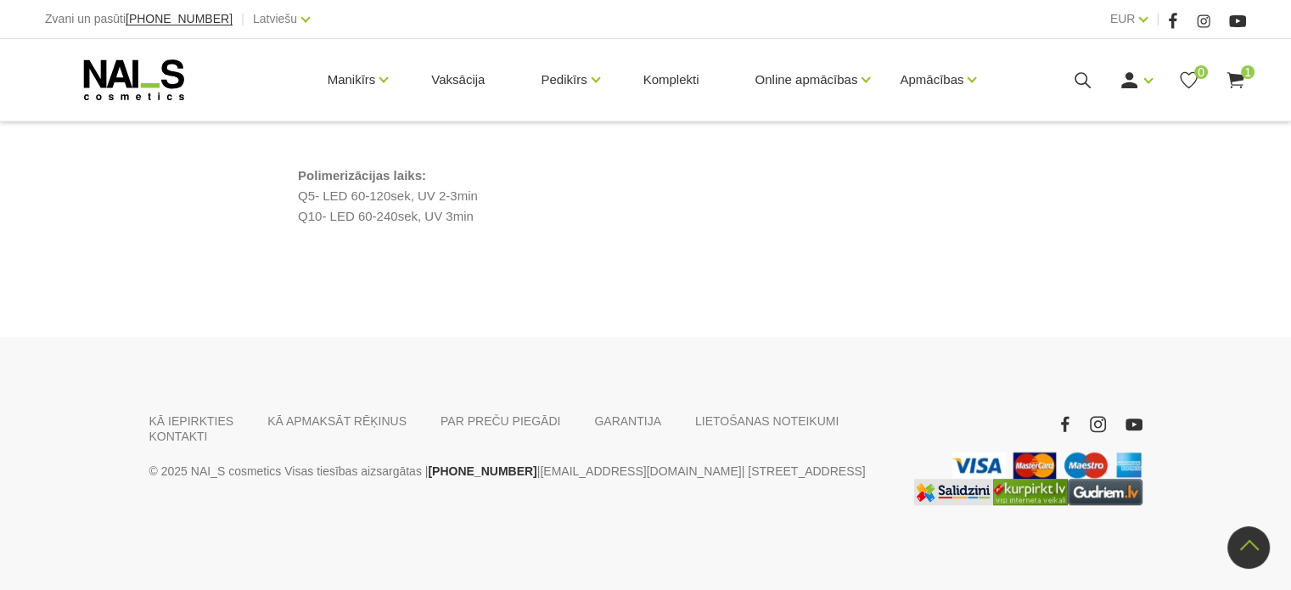
scroll to position [2037, 0]
